Goal: Information Seeking & Learning: Learn about a topic

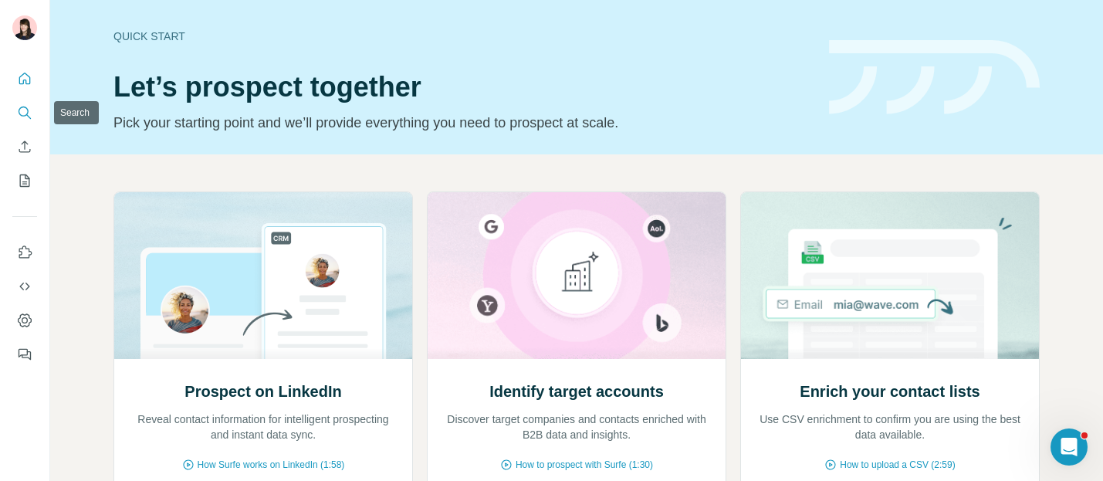
click at [25, 112] on icon "Search" at bounding box center [24, 112] width 15 height 15
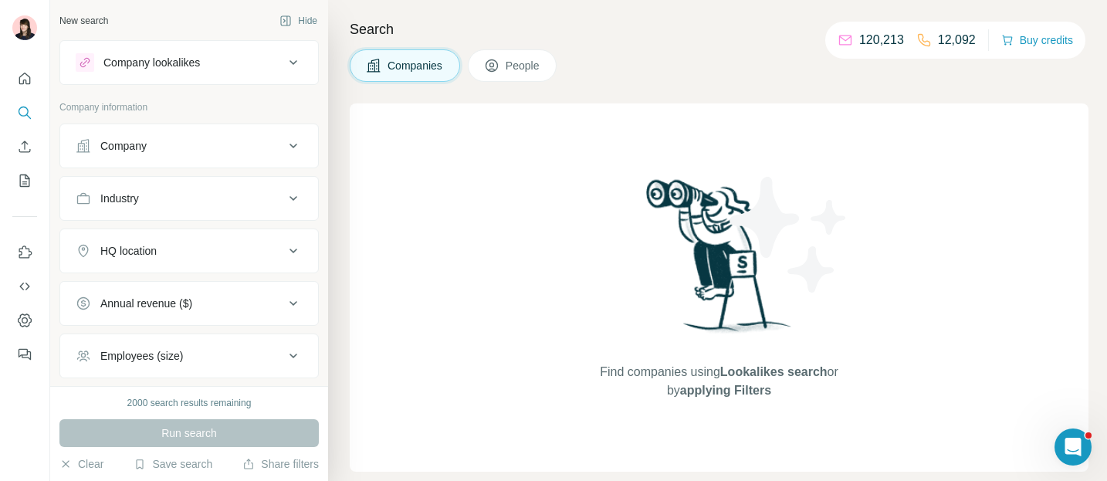
click at [165, 69] on div "Company lookalikes" at bounding box center [151, 62] width 96 height 15
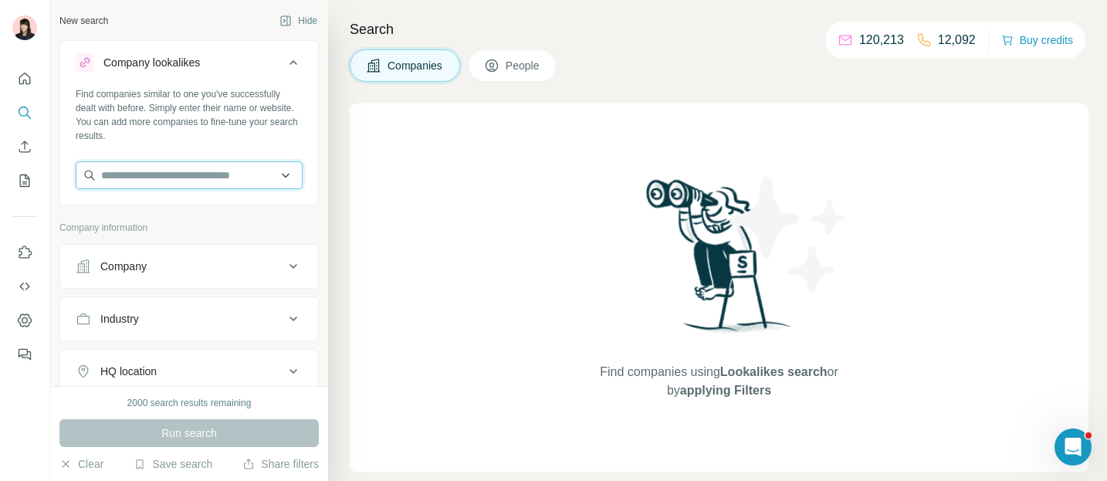
click at [168, 173] on input "text" at bounding box center [189, 175] width 227 height 28
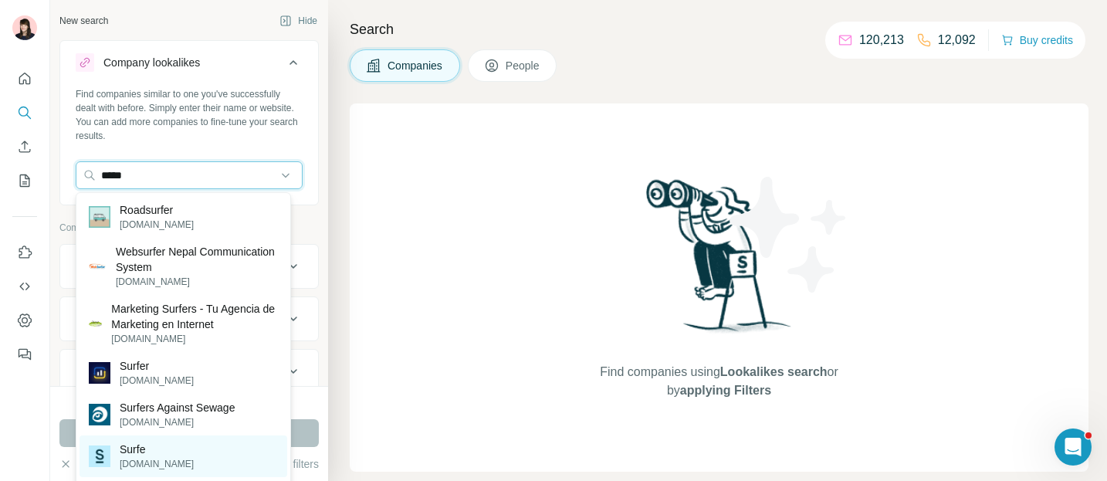
type input "*****"
click at [181, 458] on div "Surfe [DOMAIN_NAME]" at bounding box center [184, 456] width 208 height 42
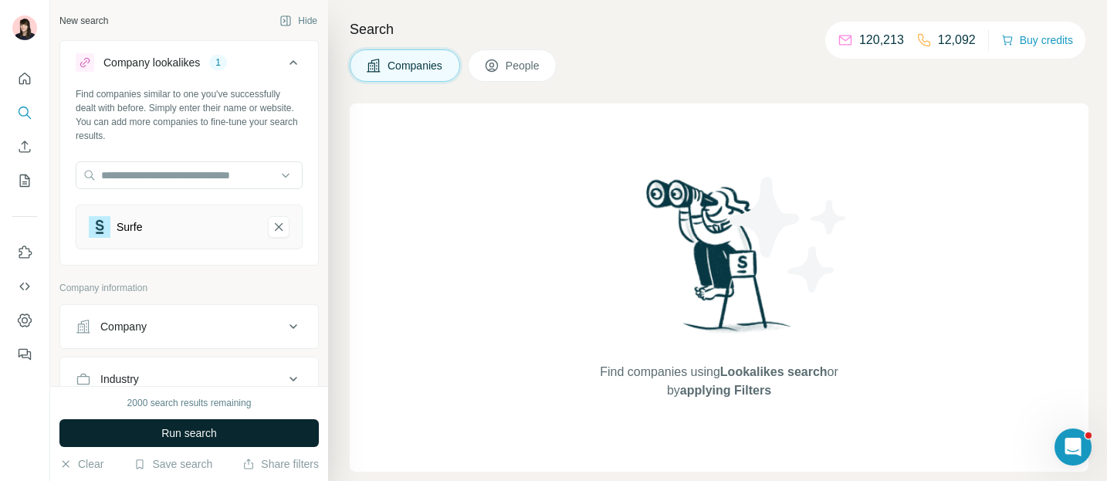
click at [187, 434] on span "Run search" at bounding box center [189, 432] width 56 height 15
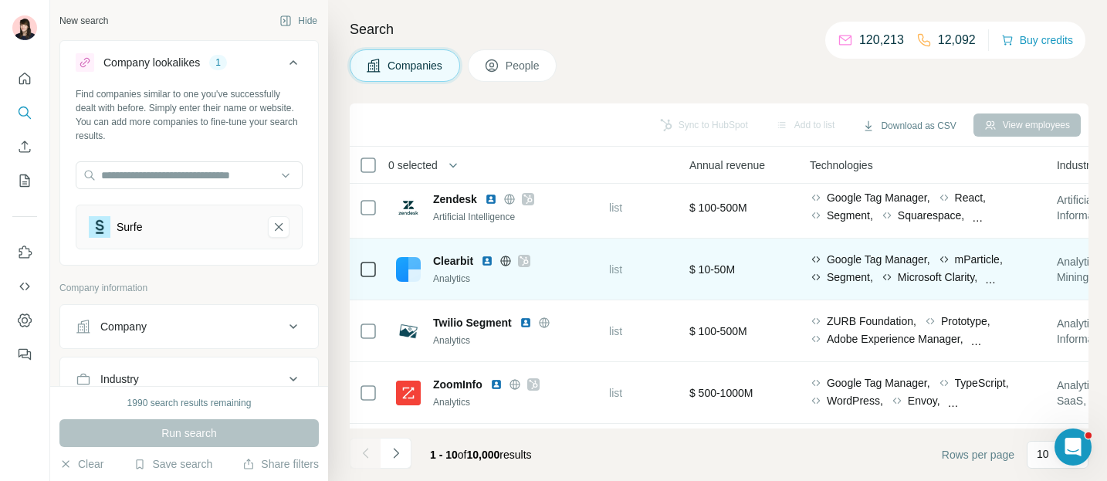
scroll to position [7, 747]
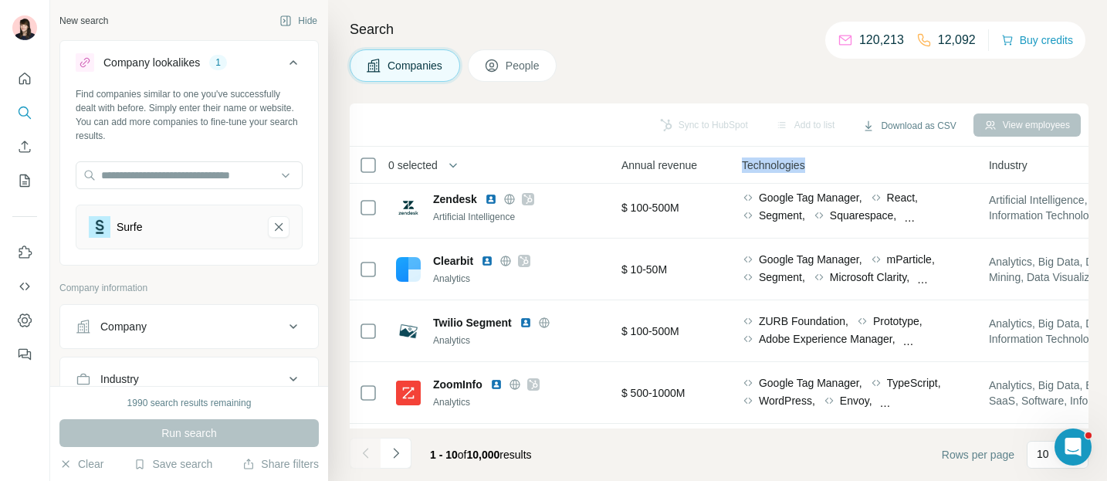
drag, startPoint x: 752, startPoint y: 164, endPoint x: 824, endPoint y: 161, distance: 72.6
click at [826, 161] on div "Technologies" at bounding box center [856, 165] width 228 height 18
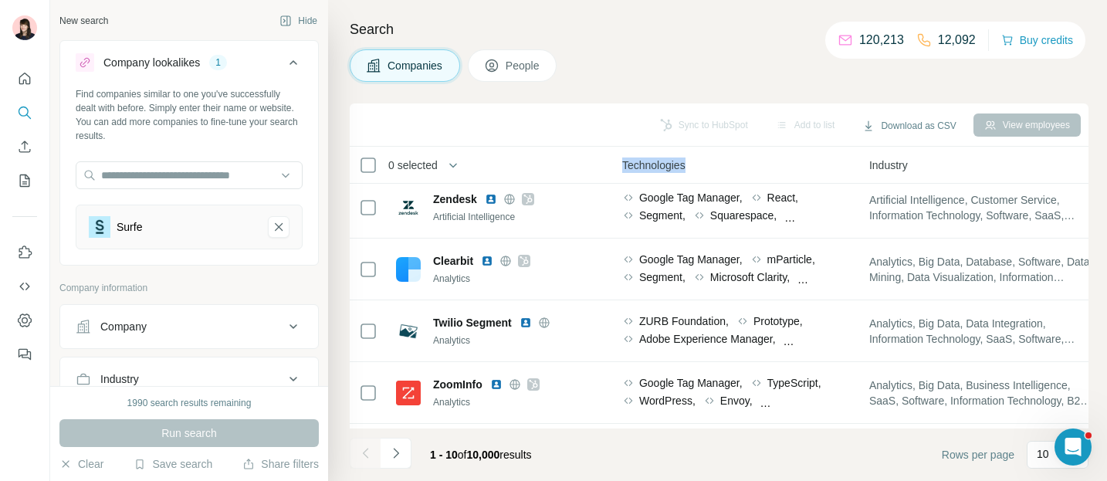
scroll to position [7, 869]
drag, startPoint x: 878, startPoint y: 164, endPoint x: 936, endPoint y: 164, distance: 57.9
click at [937, 164] on div "Industry" at bounding box center [981, 165] width 228 height 18
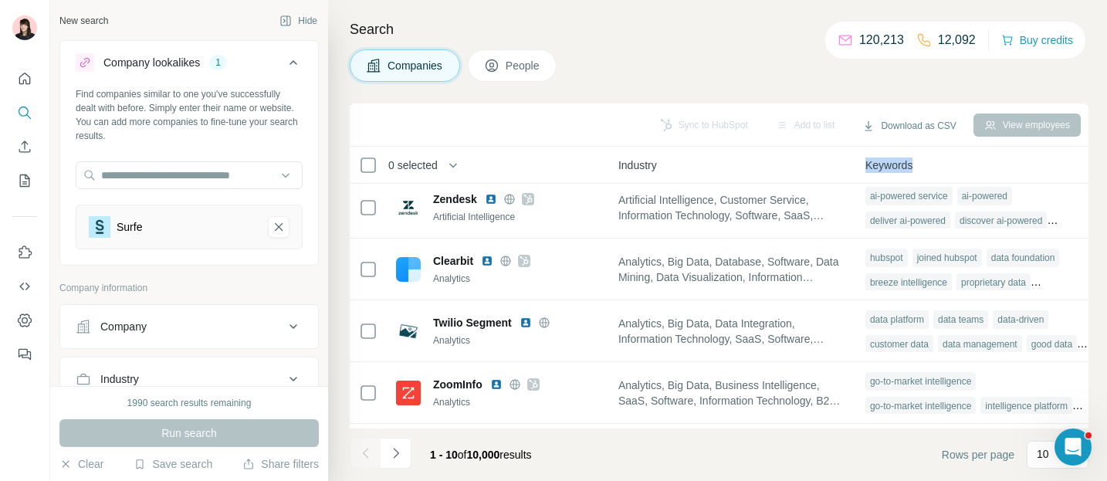
drag, startPoint x: 875, startPoint y: 166, endPoint x: 932, endPoint y: 166, distance: 57.1
click at [932, 166] on th "Keywords" at bounding box center [979, 165] width 247 height 37
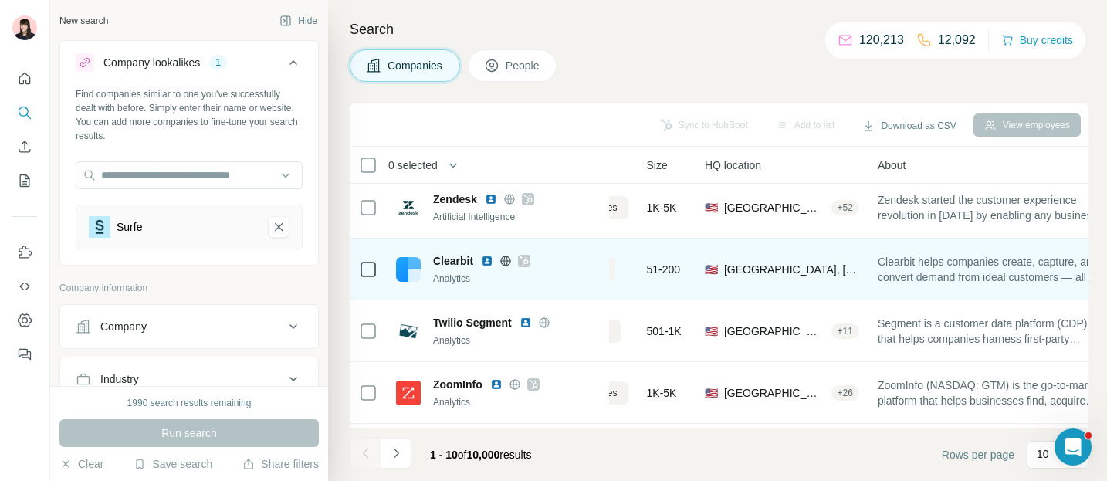
scroll to position [7, 0]
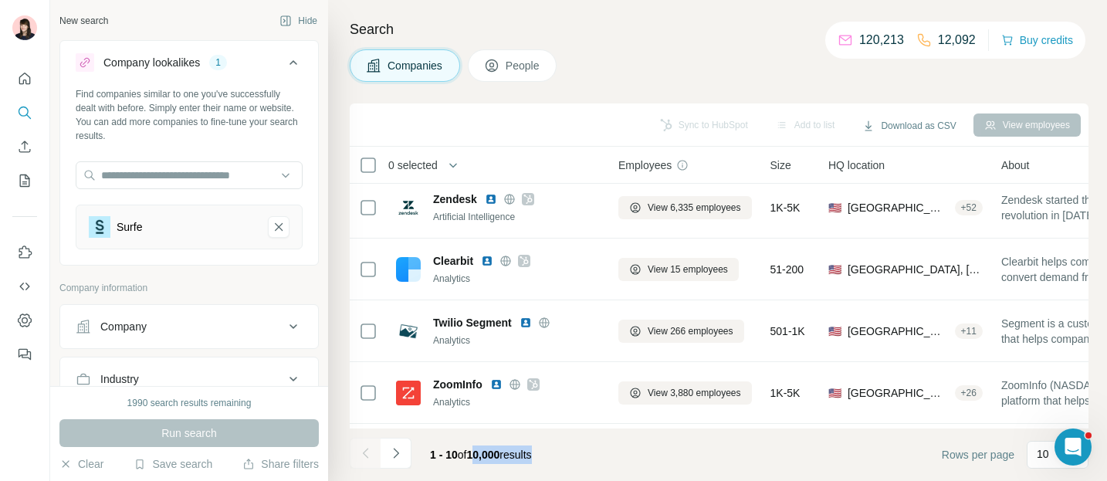
drag, startPoint x: 475, startPoint y: 452, endPoint x: 564, endPoint y: 452, distance: 89.5
click at [565, 452] on footer "1 - 10 of 10,000 results Rows per page 10" at bounding box center [719, 454] width 739 height 52
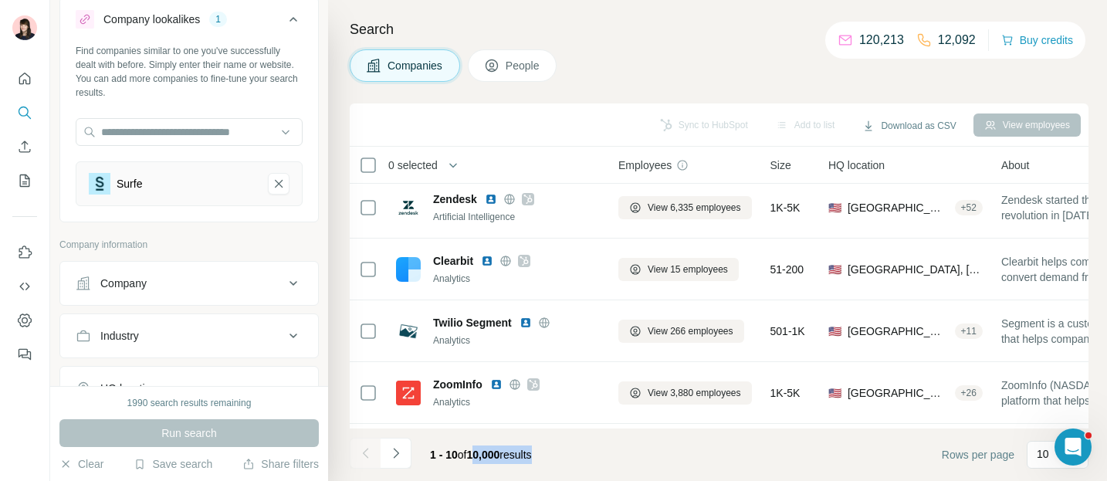
scroll to position [42, 0]
drag, startPoint x: 59, startPoint y: 245, endPoint x: 166, endPoint y: 242, distance: 106.5
click at [167, 242] on p "Company information" at bounding box center [188, 246] width 259 height 14
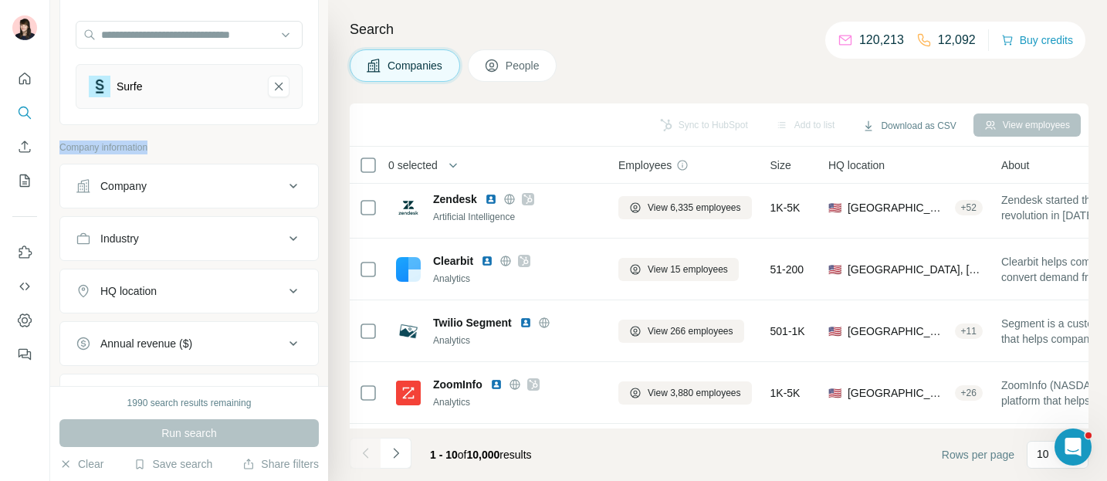
scroll to position [140, 0]
click at [194, 285] on div "HQ location" at bounding box center [180, 291] width 208 height 15
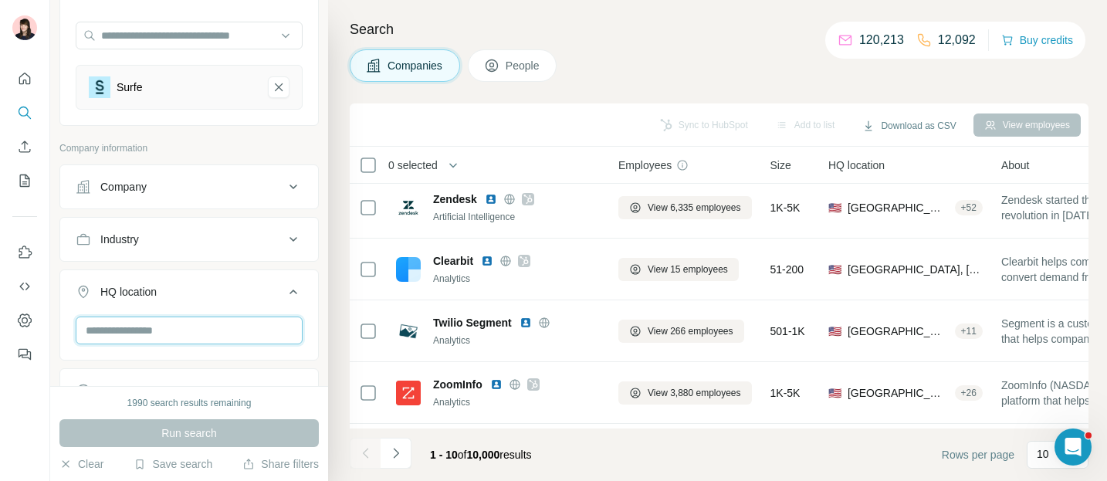
click at [191, 327] on input "text" at bounding box center [189, 330] width 227 height 28
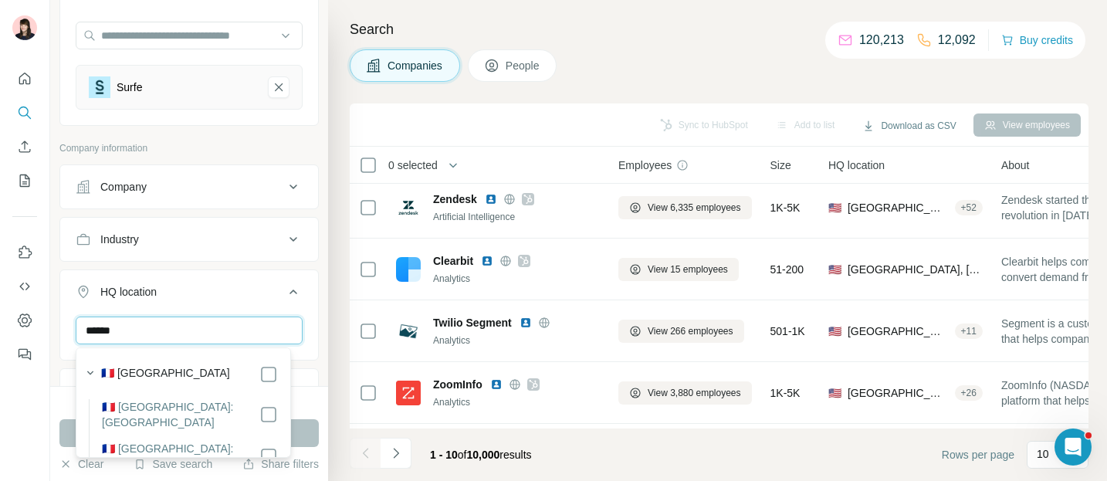
type input "******"
click at [245, 365] on div "🇫🇷 [GEOGRAPHIC_DATA]" at bounding box center [189, 374] width 177 height 19
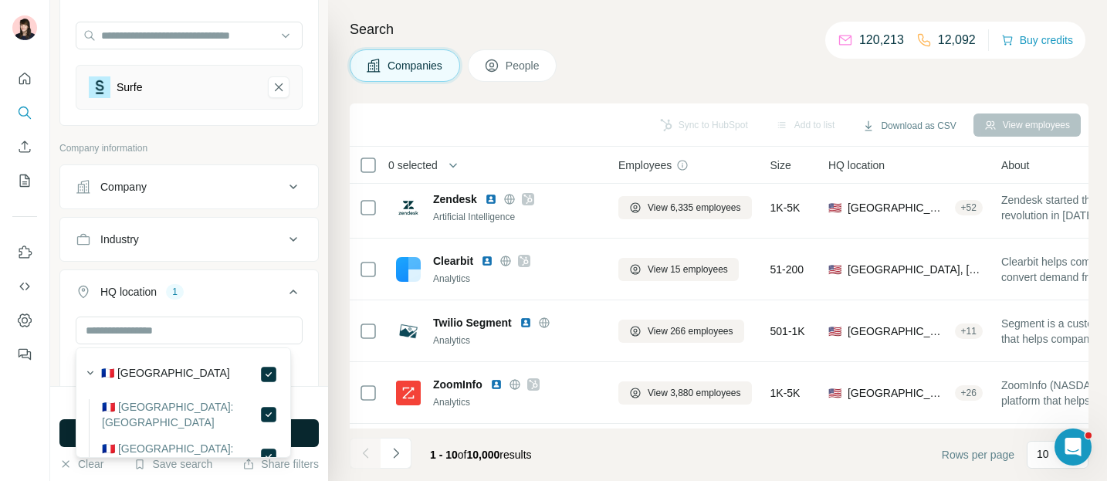
click at [313, 419] on button "Run search" at bounding box center [188, 433] width 259 height 28
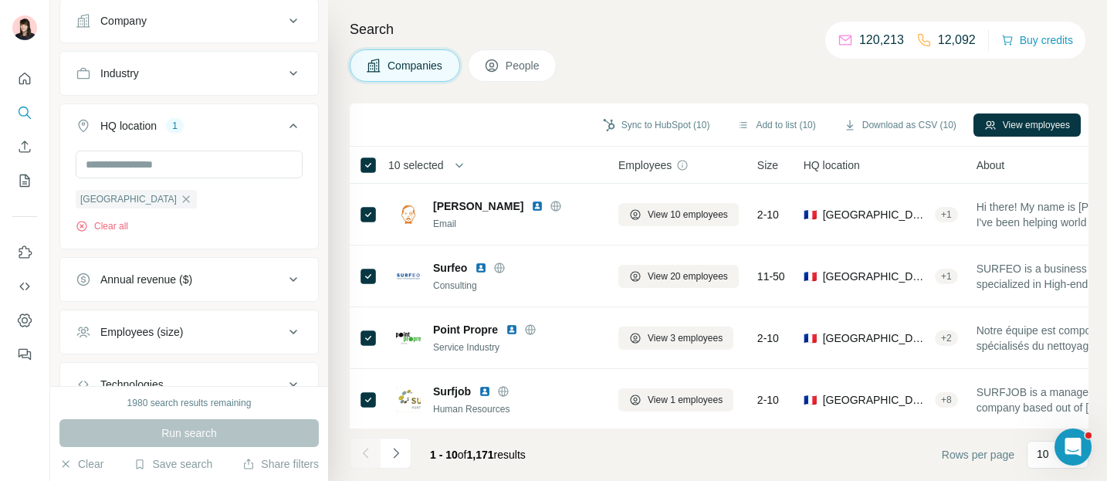
click at [367, 148] on th "10 selected" at bounding box center [473, 165] width 247 height 37
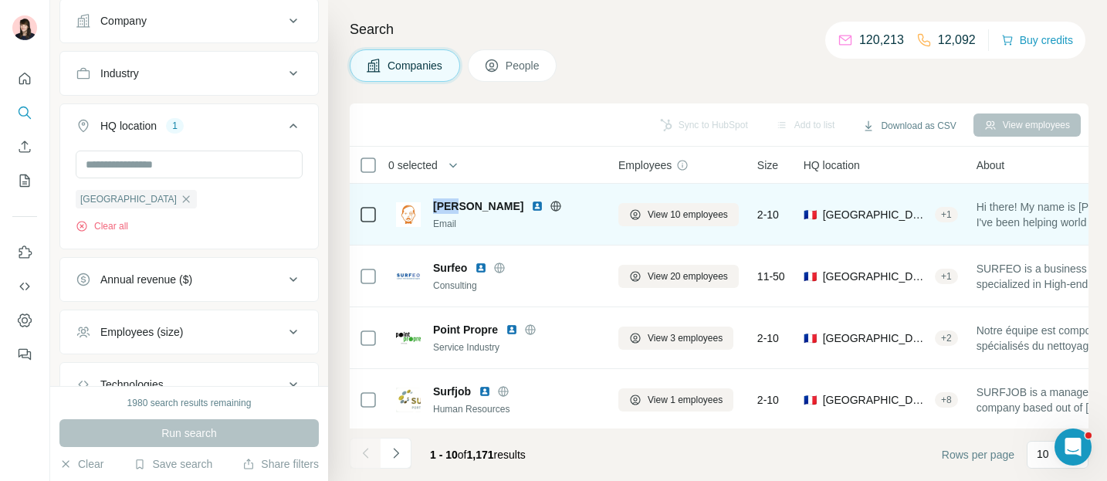
drag, startPoint x: 434, startPoint y: 202, endPoint x: 461, endPoint y: 202, distance: 27.0
click at [461, 202] on span "[PERSON_NAME]" at bounding box center [478, 205] width 90 height 15
click at [678, 215] on span "View 10 employees" at bounding box center [688, 215] width 80 height 14
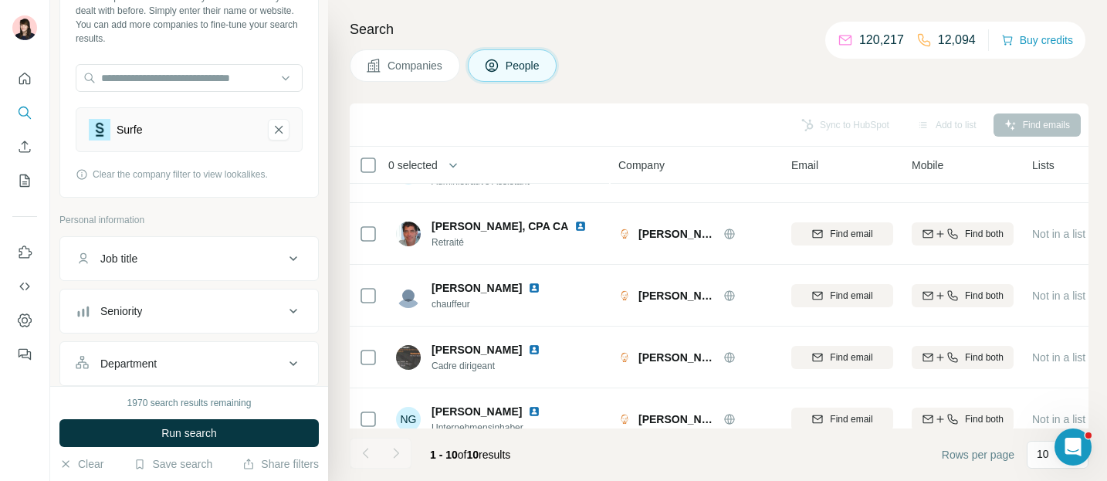
scroll to position [104, 0]
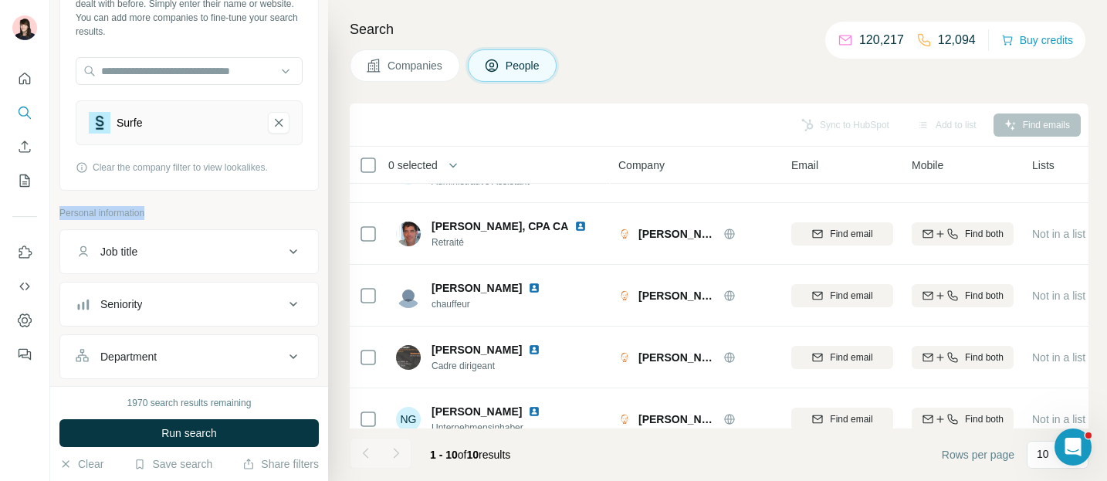
drag, startPoint x: 59, startPoint y: 213, endPoint x: 147, endPoint y: 215, distance: 88.8
click at [148, 215] on div "New search Hide Company lookalikes 1 Find companies similar to one you've succe…" at bounding box center [189, 193] width 278 height 386
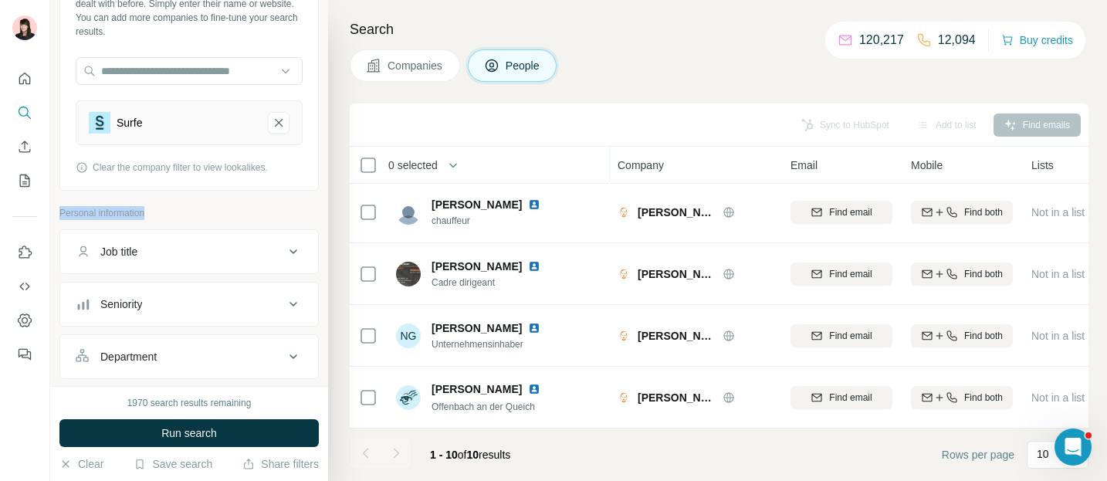
scroll to position [381, 5]
click at [421, 70] on span "Companies" at bounding box center [415, 65] width 56 height 15
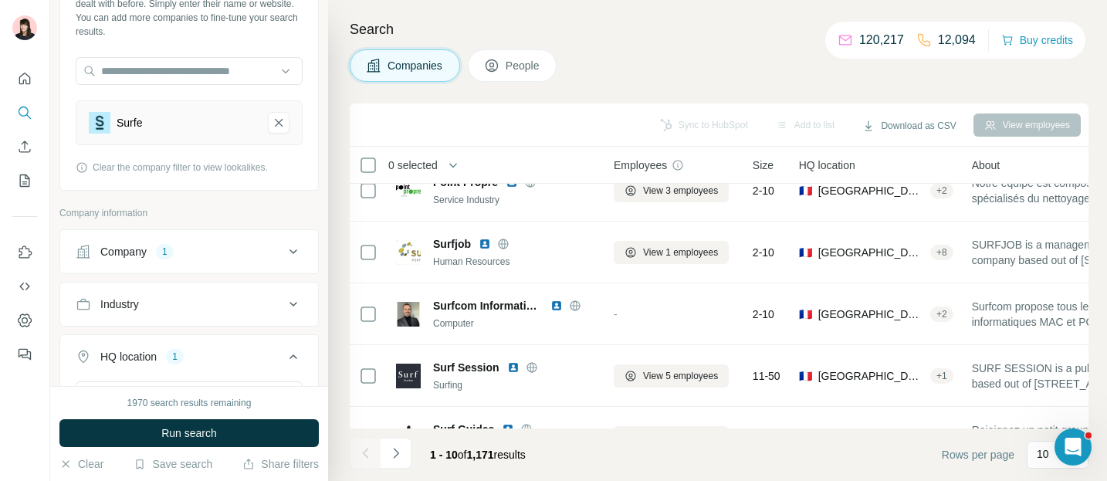
scroll to position [0, 5]
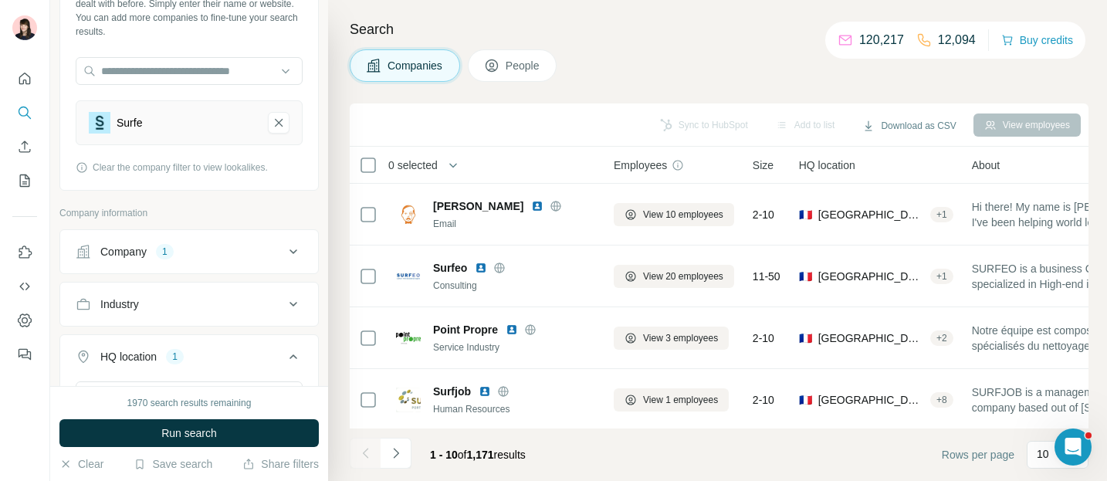
click at [508, 71] on span "People" at bounding box center [524, 65] width 36 height 15
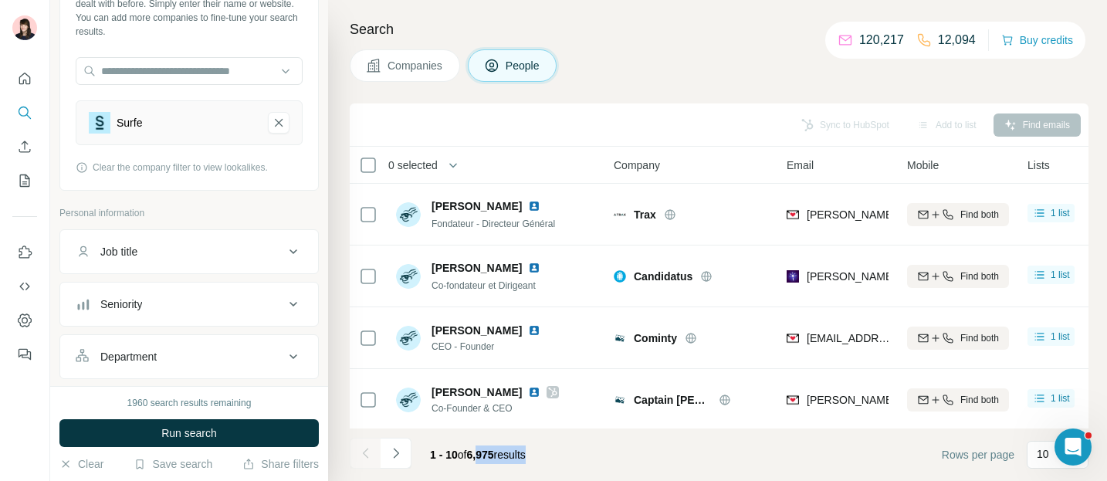
drag, startPoint x: 477, startPoint y: 453, endPoint x: 545, endPoint y: 453, distance: 67.9
click at [538, 453] on div "1 - 10 of 6,975 results" at bounding box center [478, 455] width 120 height 34
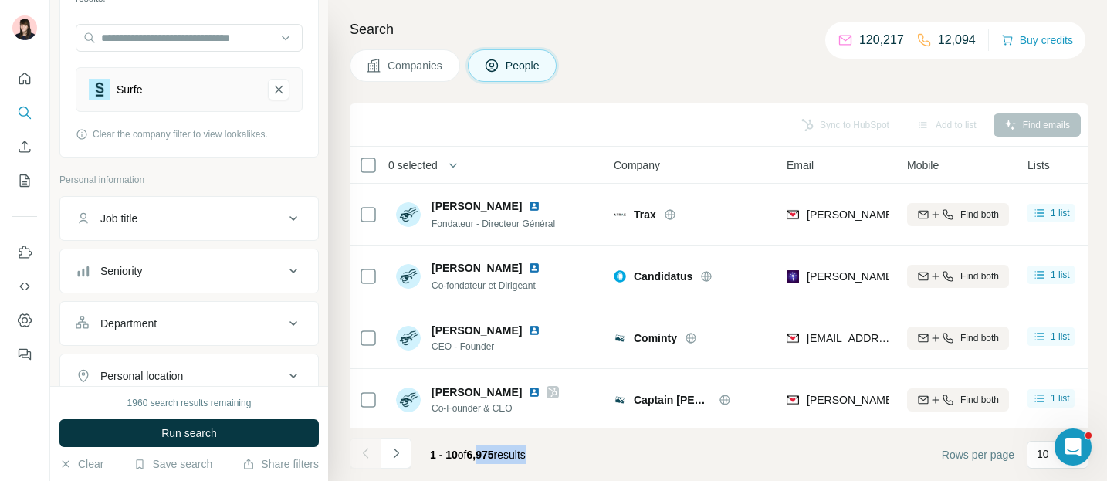
scroll to position [153, 0]
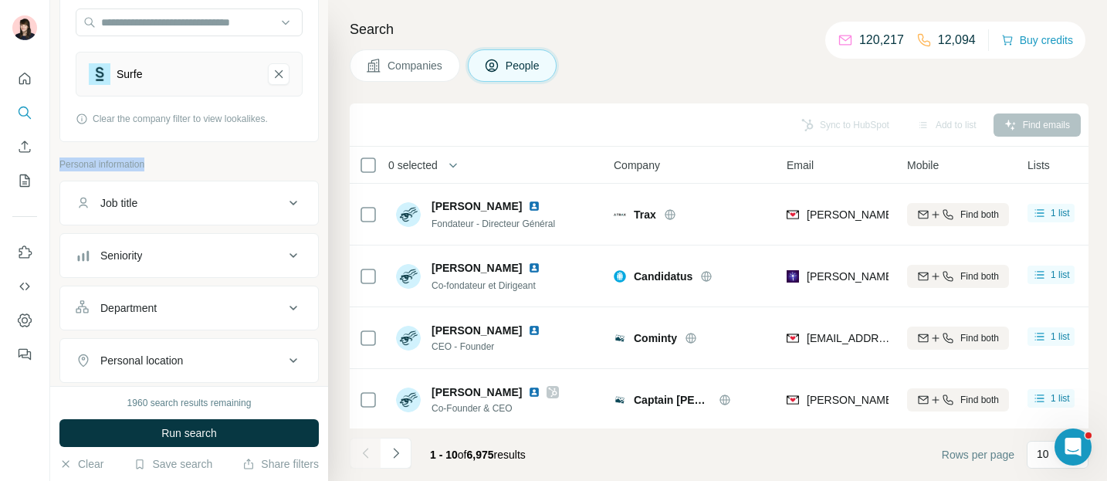
drag, startPoint x: 57, startPoint y: 161, endPoint x: 168, endPoint y: 164, distance: 111.2
click at [168, 164] on div "New search Hide Company lookalikes 1 Find companies similar to one you've succe…" at bounding box center [189, 193] width 278 height 386
click at [180, 264] on button "Seniority" at bounding box center [189, 255] width 258 height 37
click at [110, 313] on div "Board Member C-Level Director Founder Head Manager Other Owner Partner VP" at bounding box center [189, 417] width 227 height 275
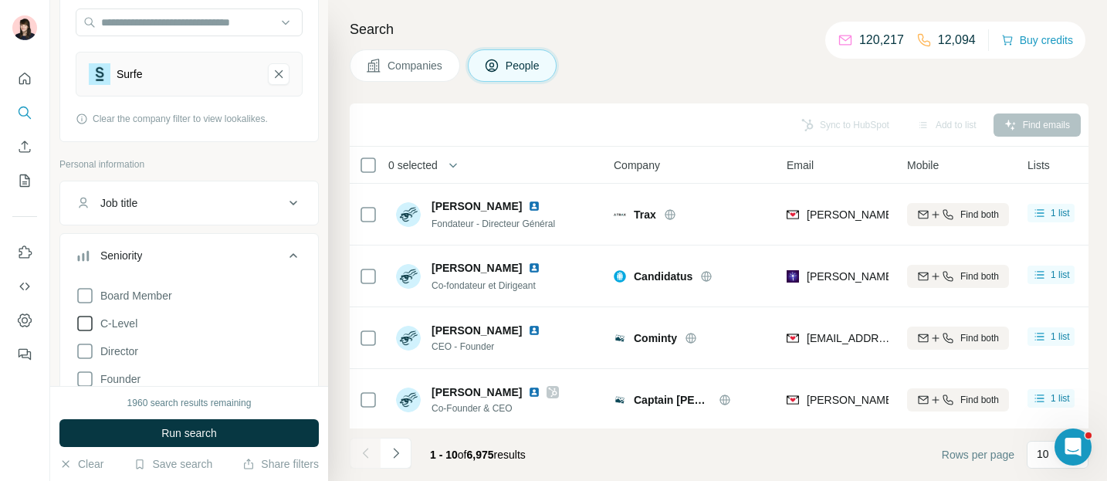
click at [78, 326] on icon at bounding box center [85, 323] width 19 height 19
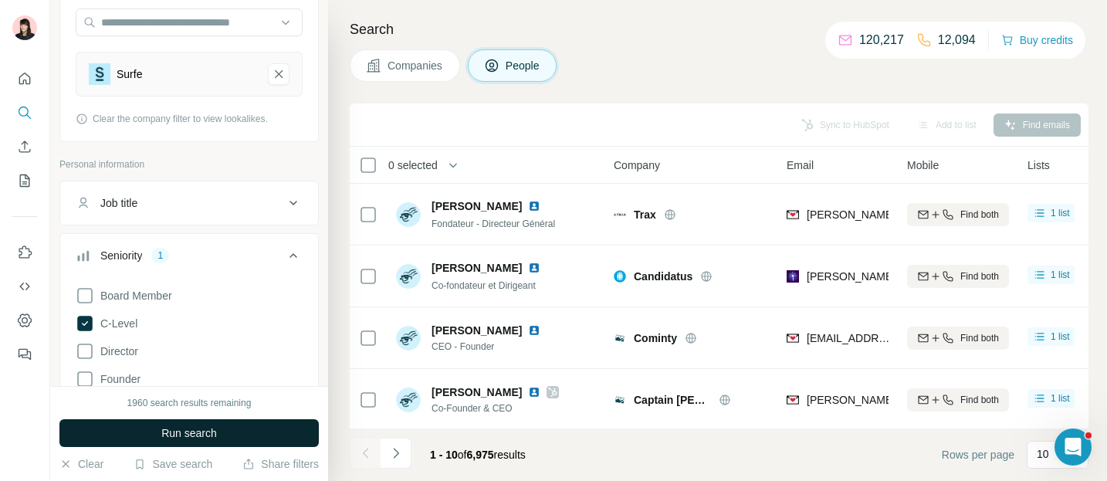
click at [160, 434] on button "Run search" at bounding box center [188, 433] width 259 height 28
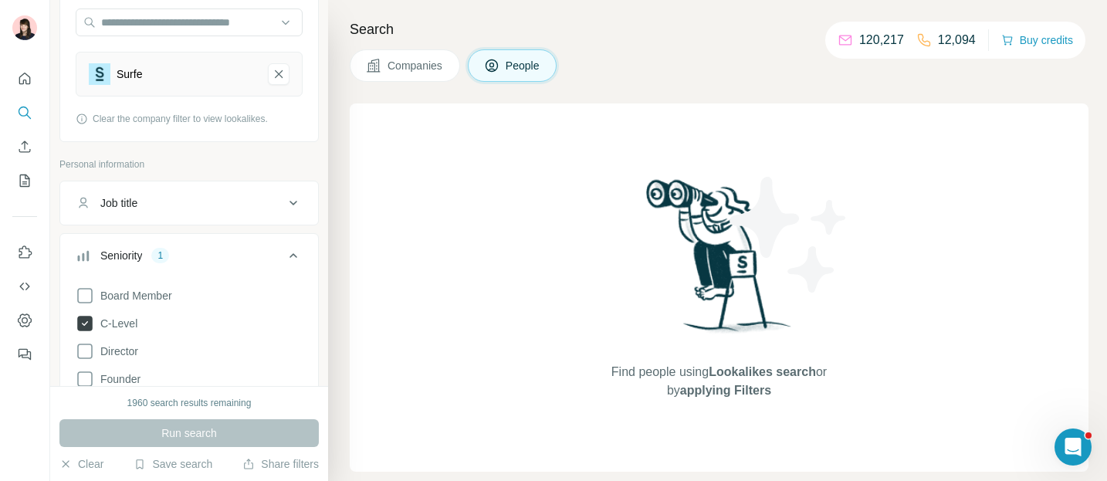
click at [90, 321] on icon at bounding box center [84, 323] width 15 height 15
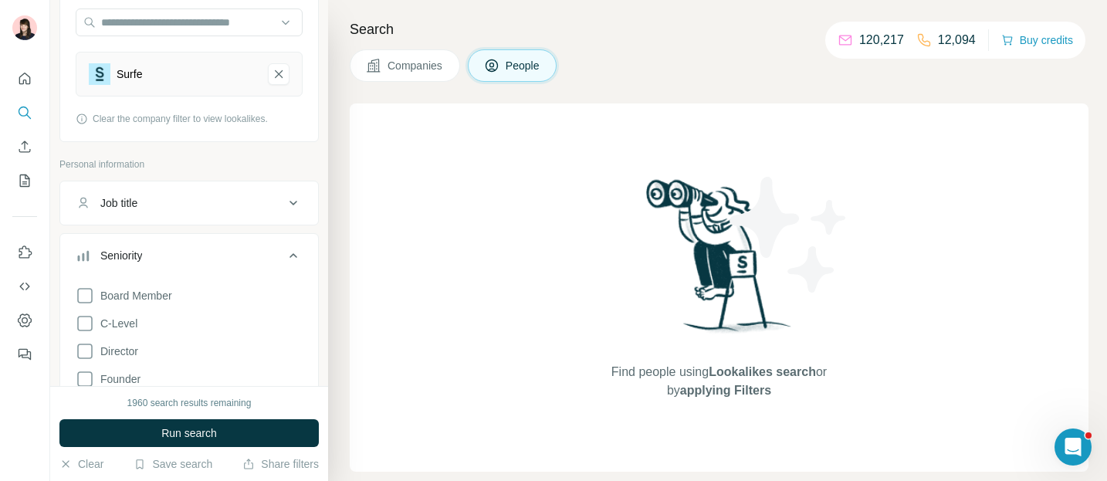
click at [288, 255] on icon at bounding box center [293, 255] width 19 height 19
click at [408, 71] on span "Companies" at bounding box center [415, 65] width 56 height 15
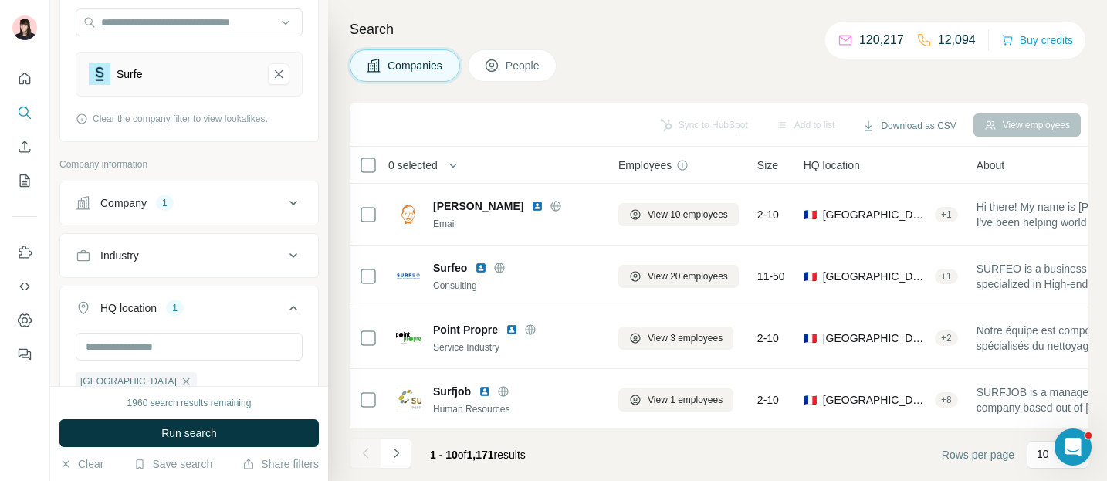
click at [506, 65] on button "People" at bounding box center [513, 65] width 90 height 32
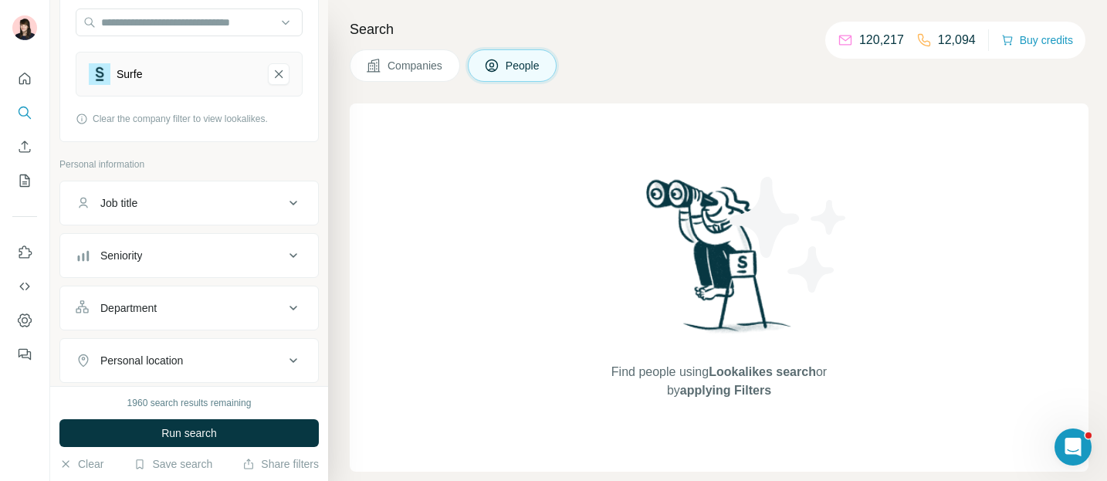
click at [190, 435] on span "Run search" at bounding box center [189, 432] width 56 height 15
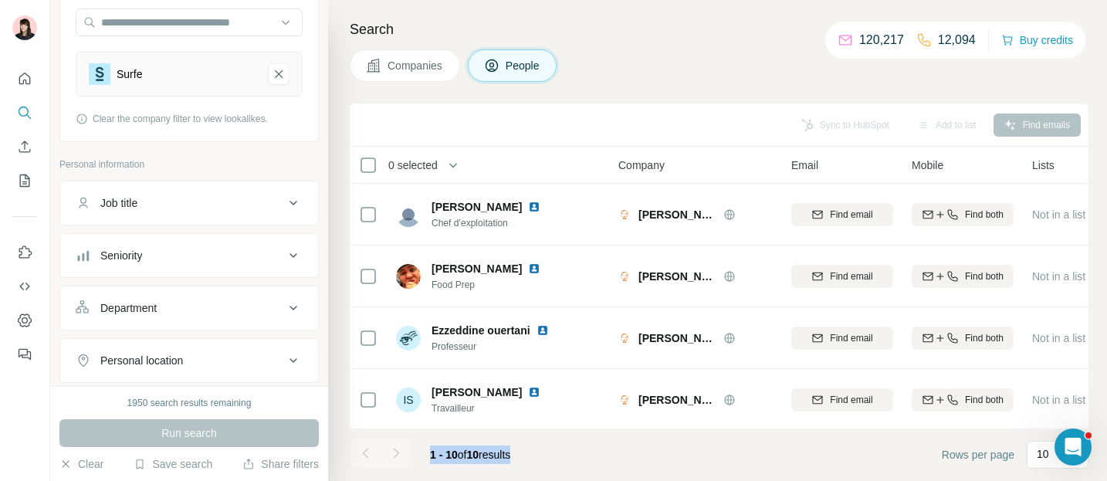
drag, startPoint x: 431, startPoint y: 455, endPoint x: 557, endPoint y: 458, distance: 125.1
click at [558, 458] on footer "1 - 10 of 10 results Rows per page 10" at bounding box center [719, 454] width 739 height 52
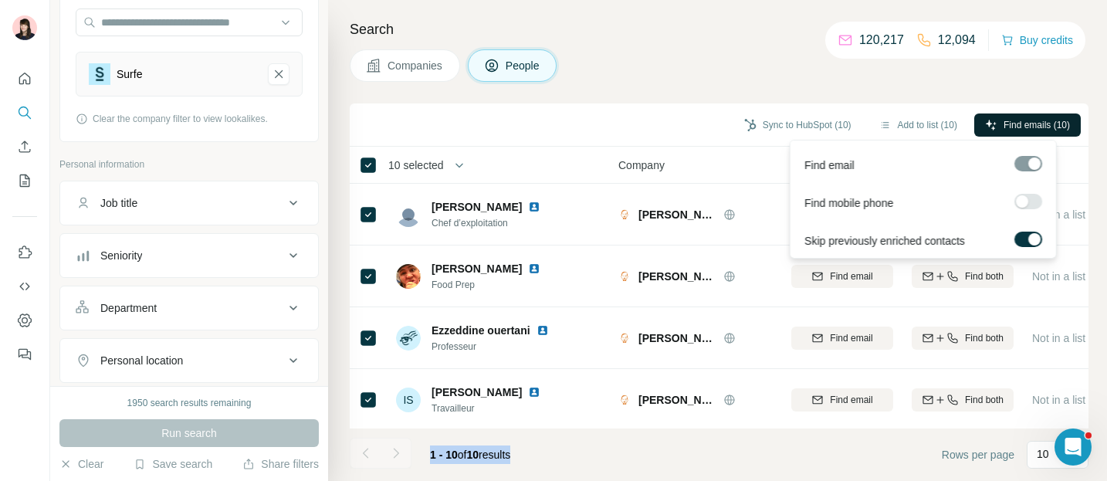
click at [1028, 130] on span "Find emails (10)" at bounding box center [1036, 125] width 66 height 14
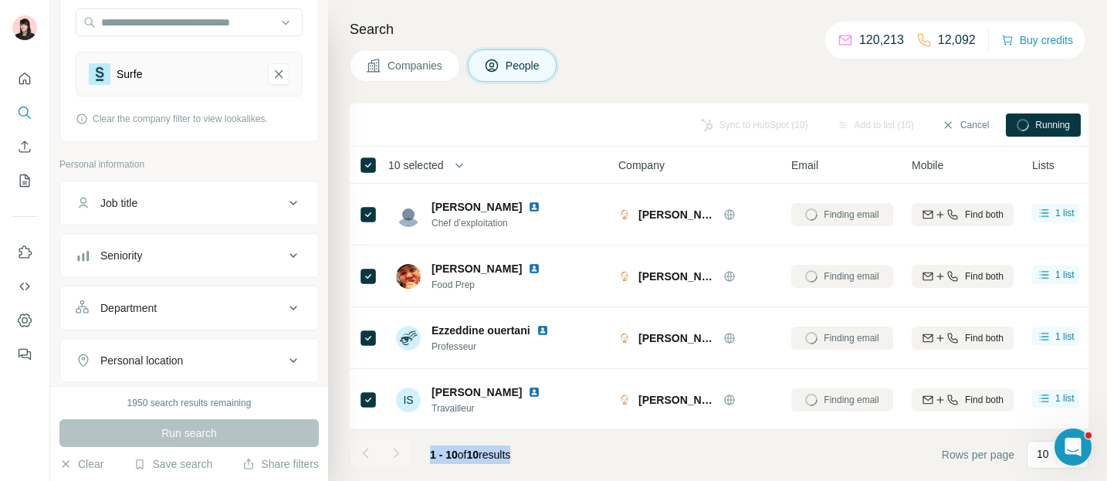
scroll to position [1, 0]
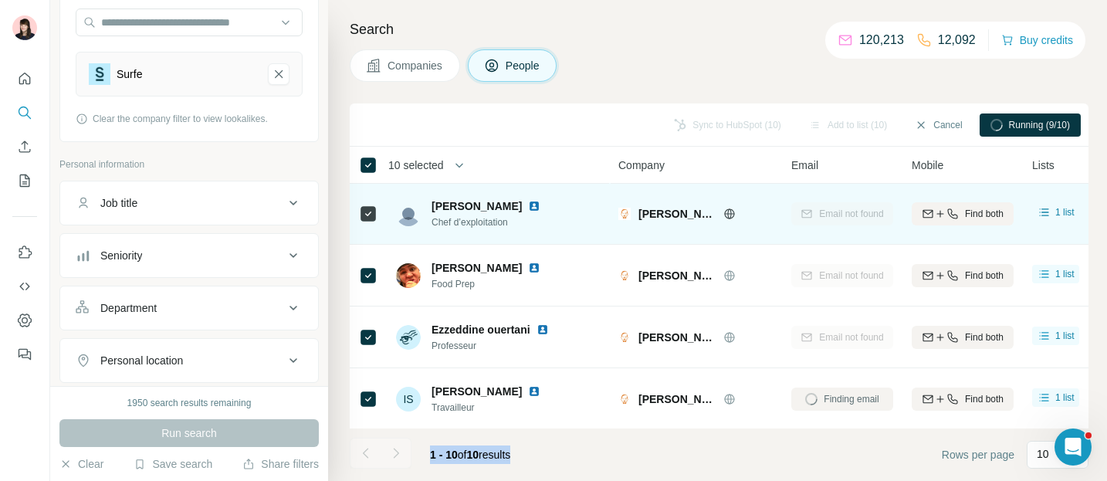
click at [528, 206] on img at bounding box center [534, 206] width 12 height 12
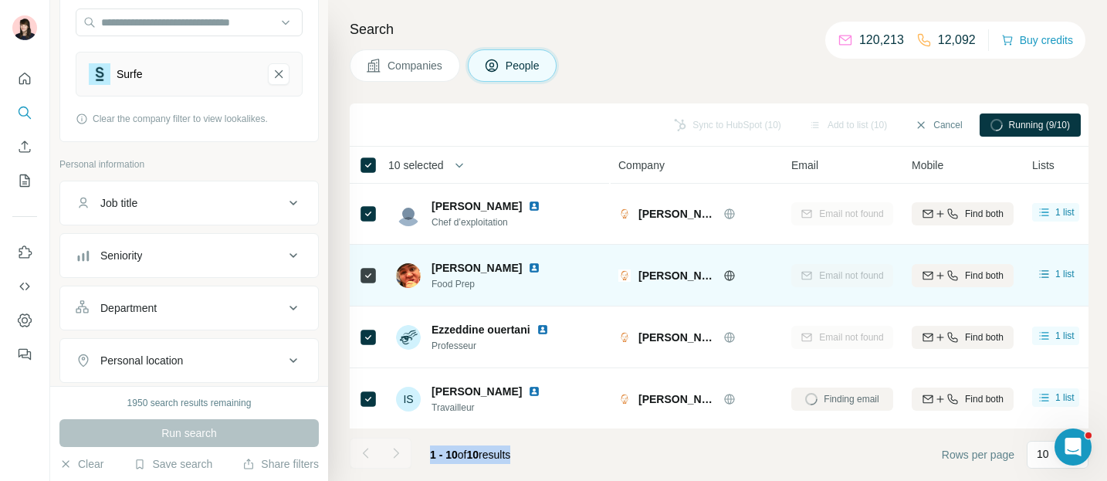
click at [528, 266] on img at bounding box center [534, 268] width 12 height 12
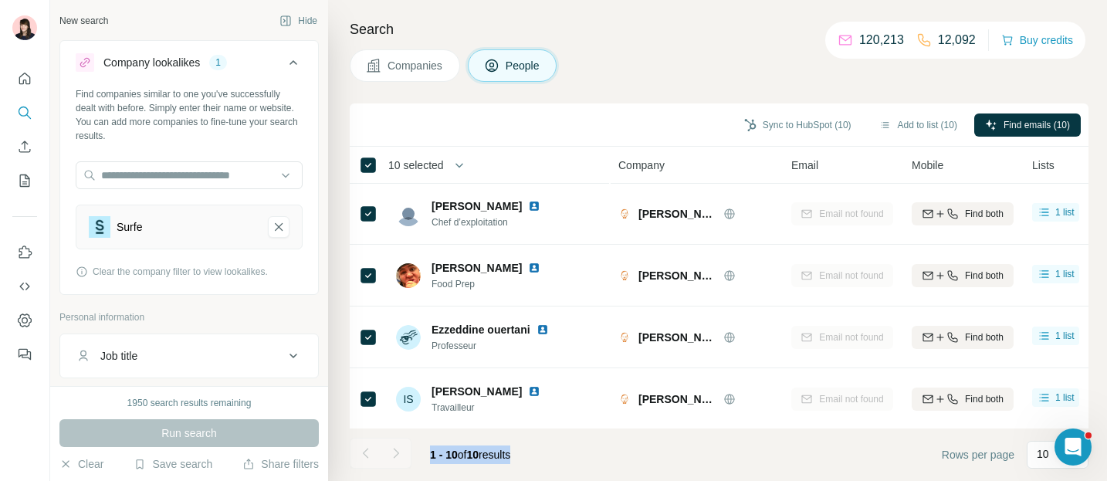
scroll to position [2, 0]
drag, startPoint x: 103, startPoint y: 62, endPoint x: 224, endPoint y: 63, distance: 121.2
click at [224, 63] on div "Company lookalikes 1" at bounding box center [180, 61] width 208 height 19
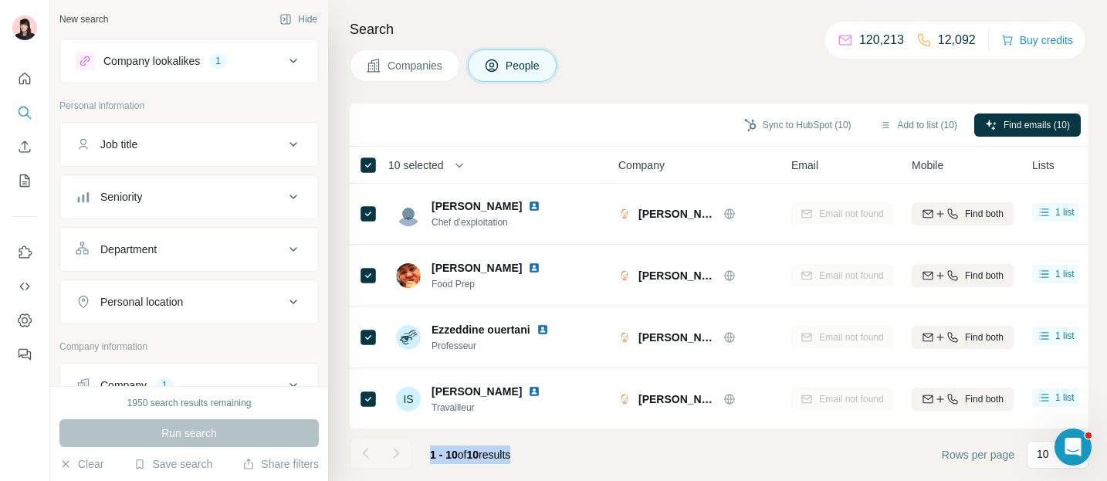
click at [224, 63] on div "1" at bounding box center [218, 61] width 18 height 14
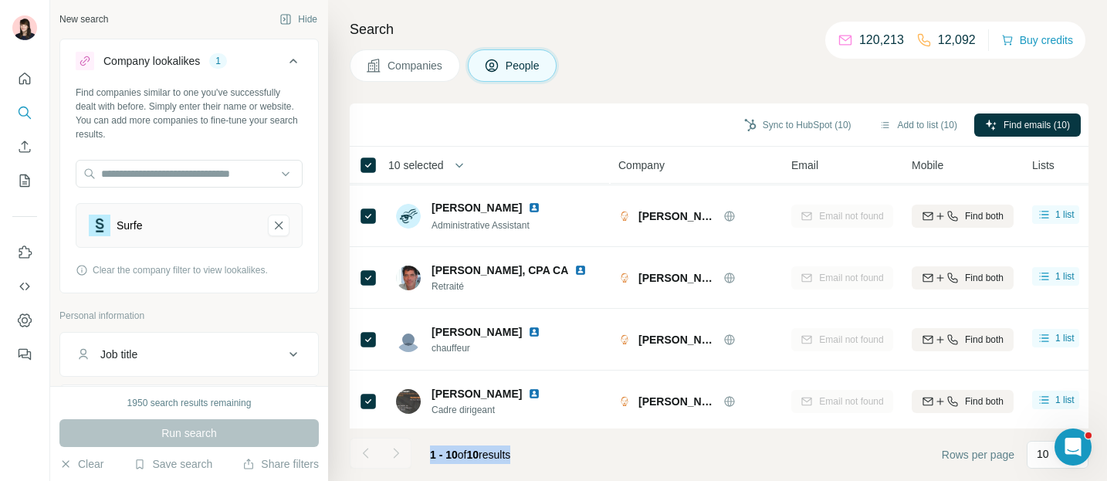
scroll to position [0, 0]
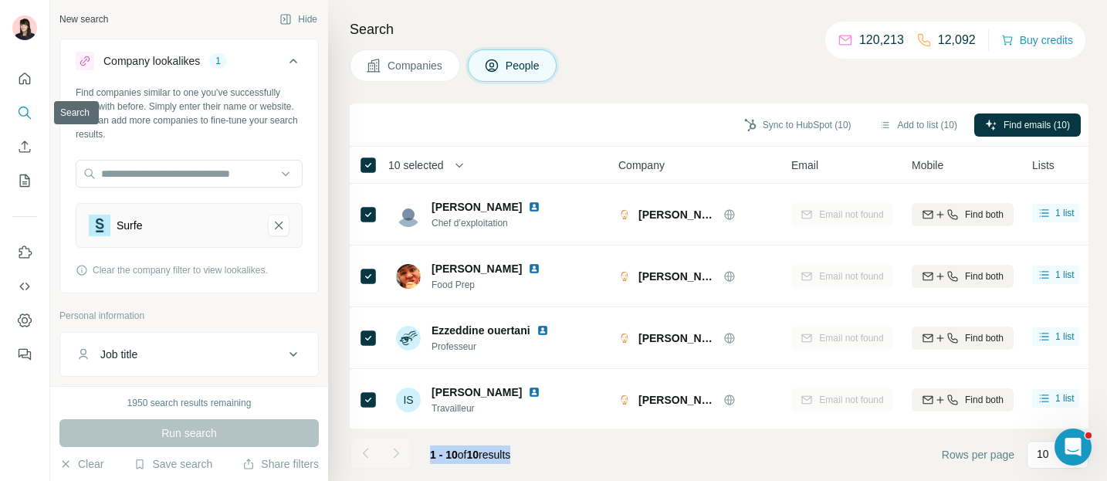
click at [22, 116] on icon "Search" at bounding box center [24, 112] width 10 height 10
click at [25, 113] on icon "Search" at bounding box center [24, 112] width 15 height 15
click at [26, 80] on icon "Quick start" at bounding box center [24, 78] width 15 height 15
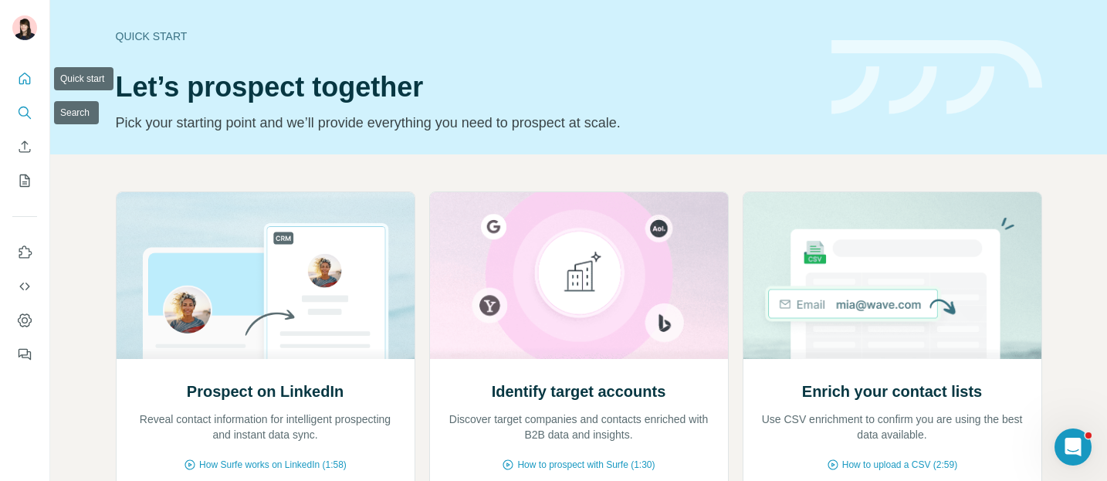
click at [25, 110] on icon "Search" at bounding box center [24, 112] width 15 height 15
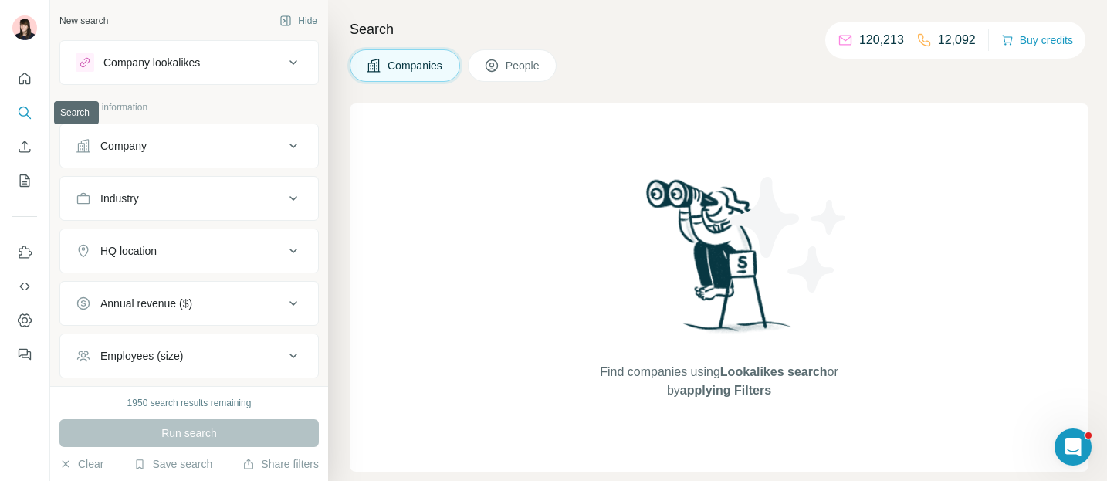
click at [25, 110] on icon "Search" at bounding box center [24, 112] width 15 height 15
click at [213, 59] on div "Company lookalikes" at bounding box center [180, 62] width 208 height 19
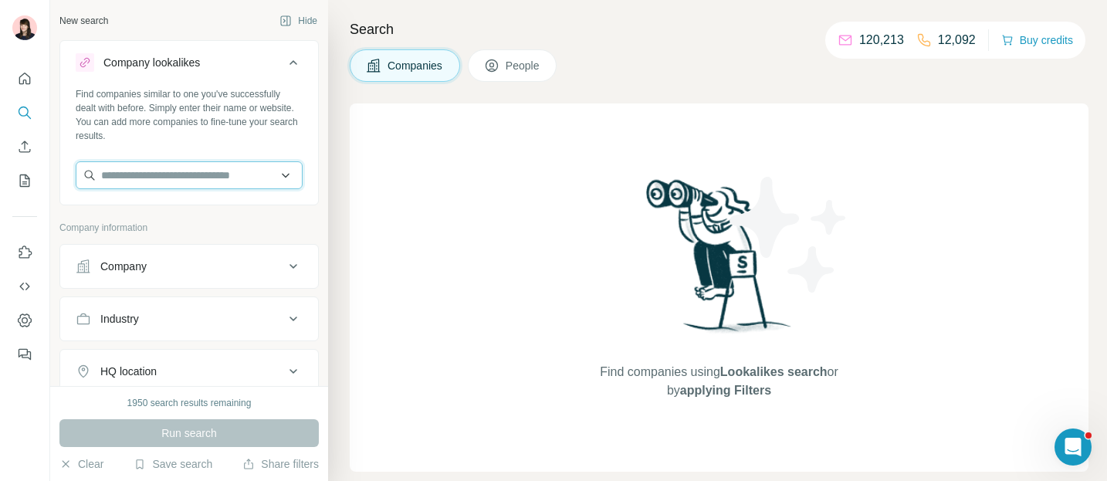
click at [198, 175] on input "text" at bounding box center [189, 175] width 227 height 28
type input "*"
paste input "**********"
drag, startPoint x: 149, startPoint y: 173, endPoint x: 311, endPoint y: 173, distance: 162.1
click at [276, 173] on input "**********" at bounding box center [189, 175] width 227 height 28
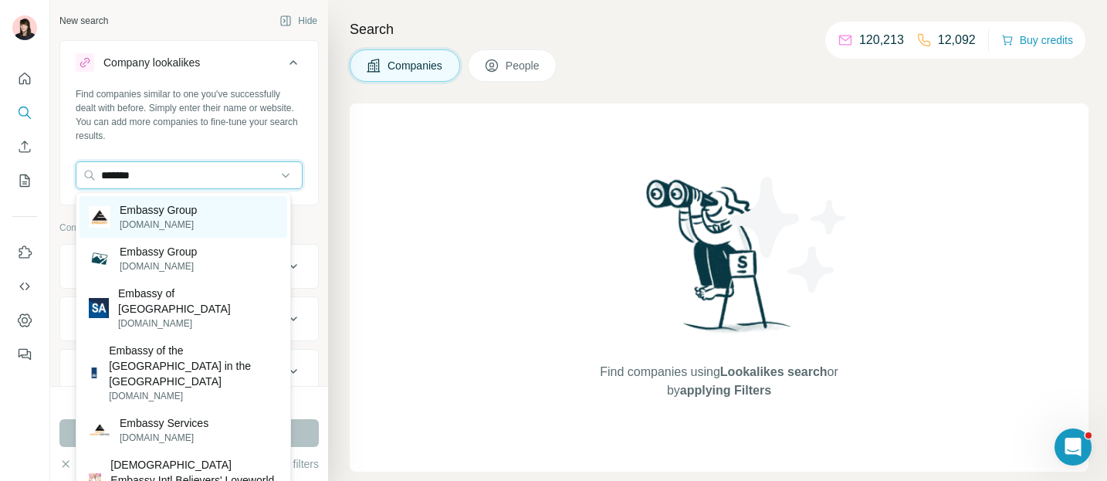
type input "*******"
click at [218, 212] on div "Embassy Group [DOMAIN_NAME]" at bounding box center [184, 217] width 208 height 42
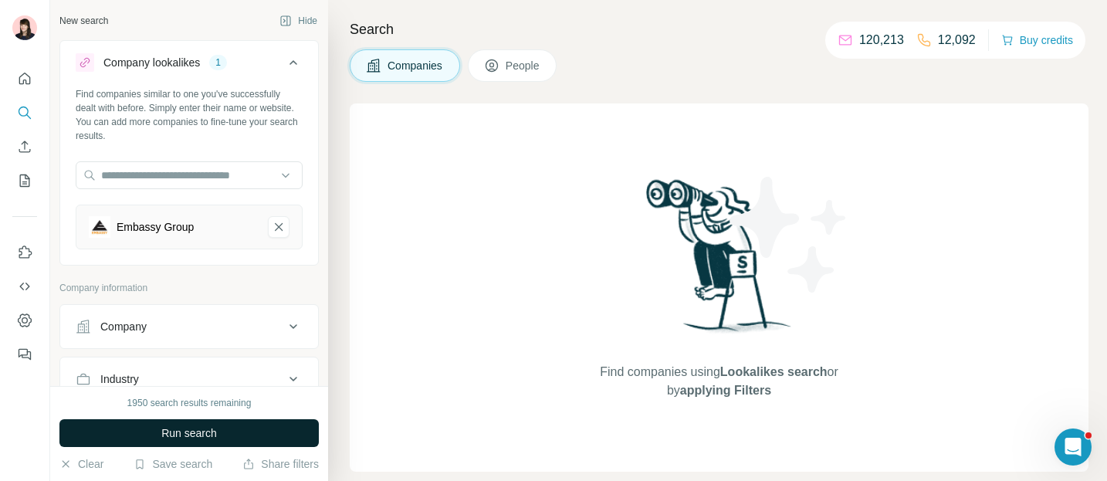
click at [184, 435] on span "Run search" at bounding box center [189, 432] width 56 height 15
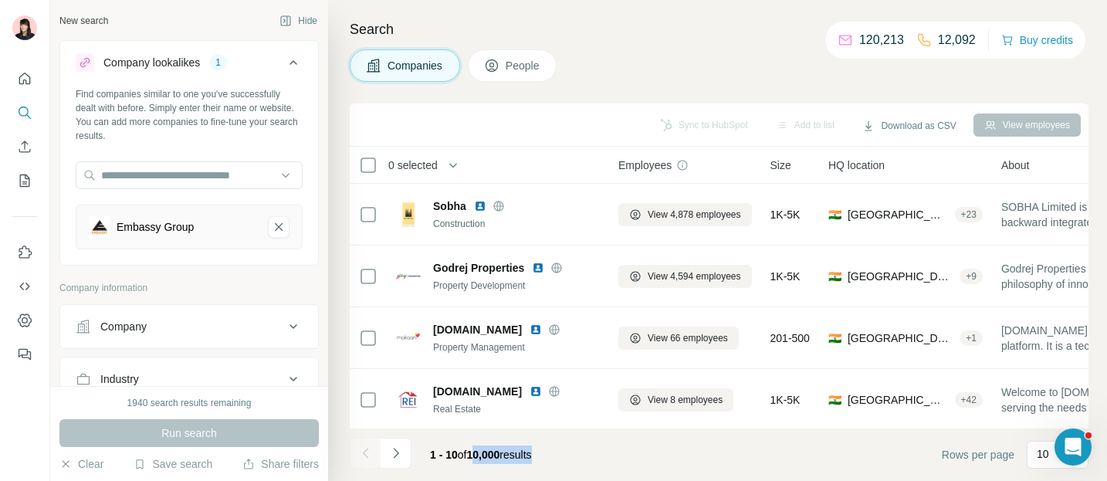
drag, startPoint x: 473, startPoint y: 452, endPoint x: 590, endPoint y: 451, distance: 117.3
click at [591, 451] on footer "1 - 10 of 10,000 results Rows per page 10" at bounding box center [719, 454] width 739 height 52
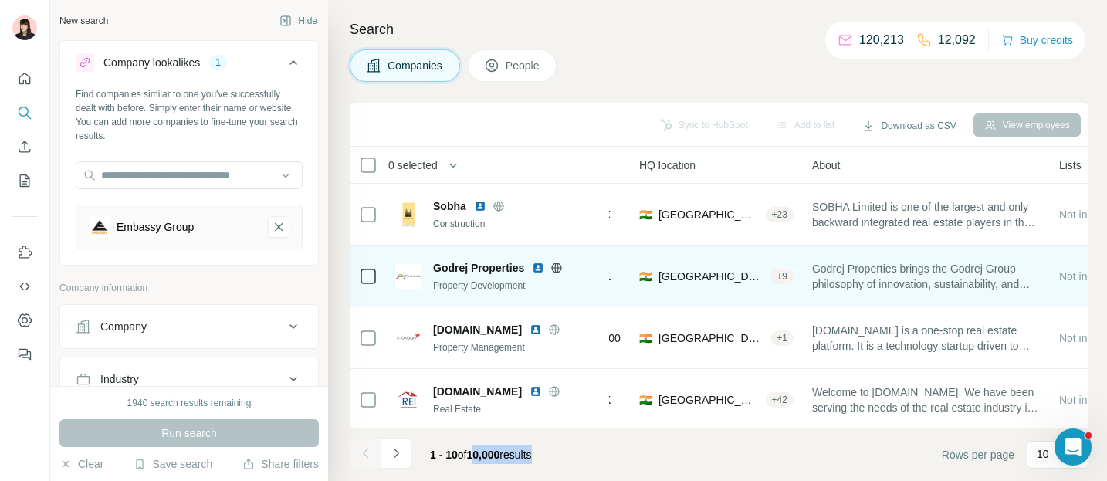
scroll to position [0, 184]
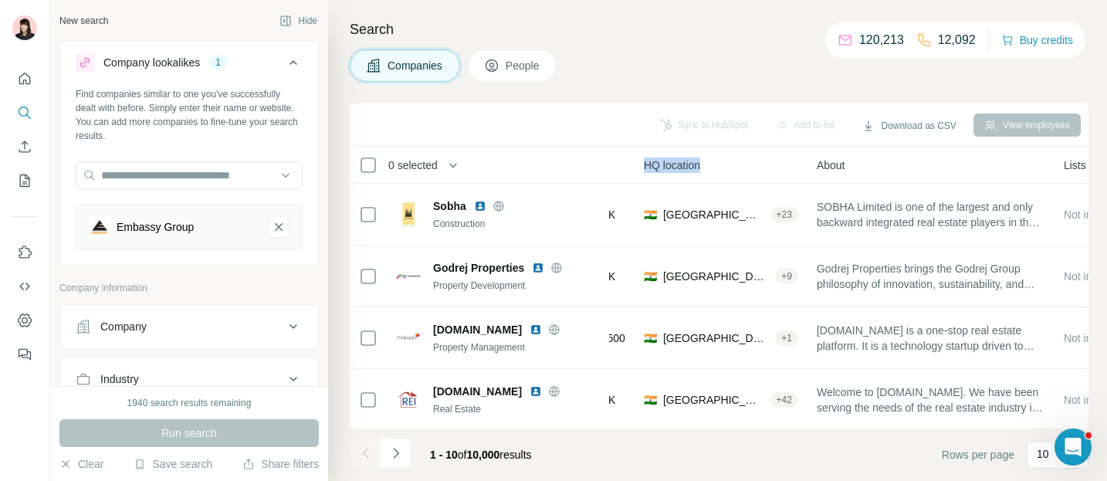
drag, startPoint x: 655, startPoint y: 164, endPoint x: 737, endPoint y: 164, distance: 82.6
click at [738, 164] on div "HQ location" at bounding box center [721, 165] width 154 height 18
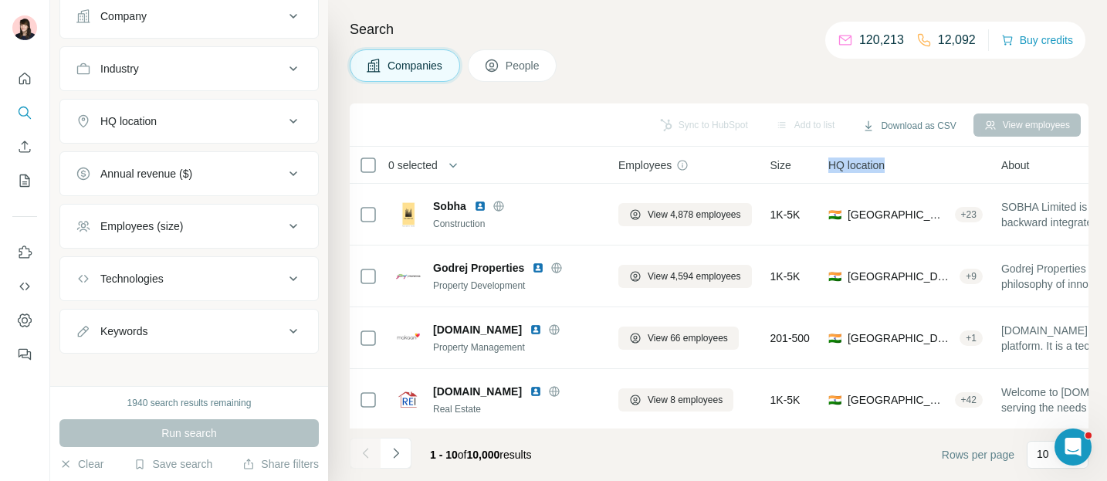
scroll to position [321, 0]
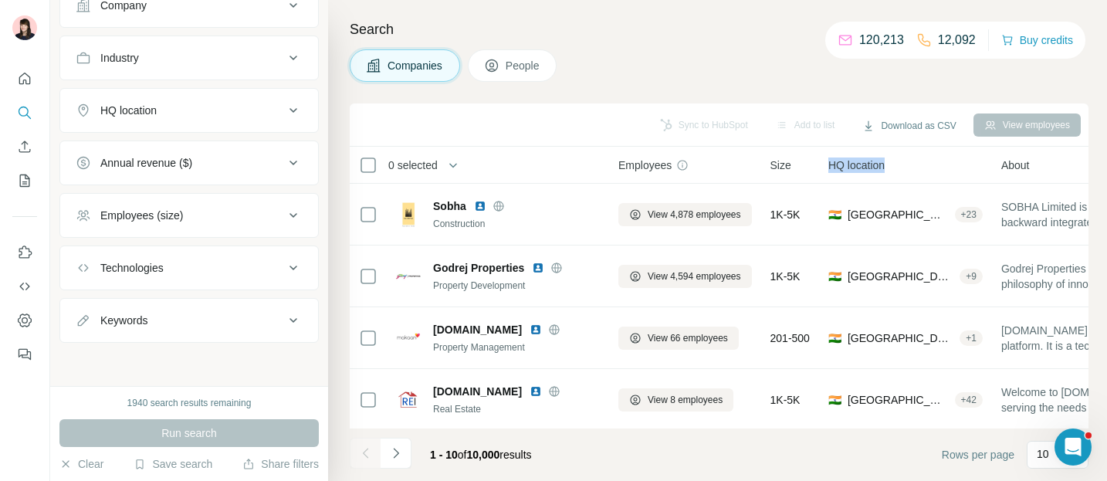
click at [113, 217] on div "Employees (size)" at bounding box center [141, 215] width 83 height 15
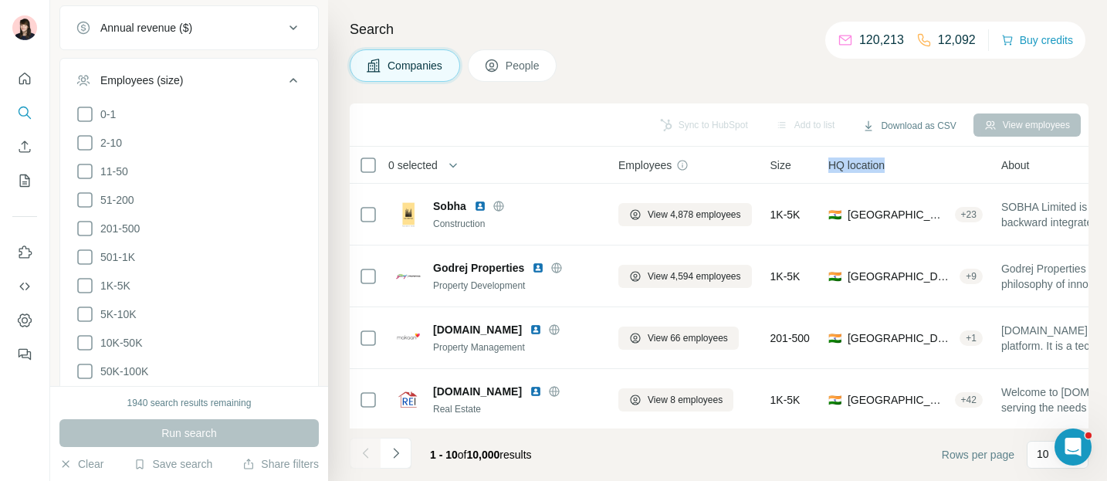
scroll to position [462, 0]
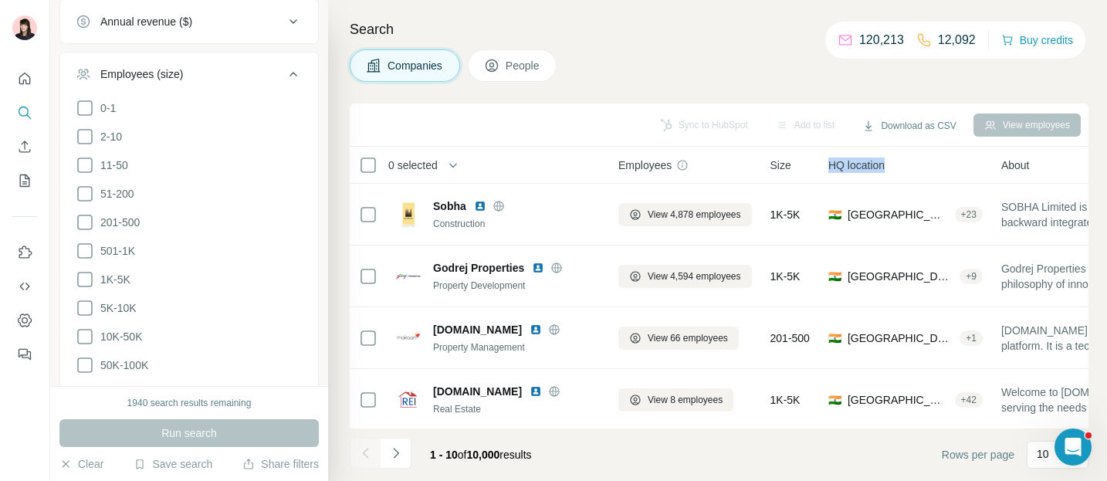
click at [284, 73] on icon at bounding box center [293, 74] width 19 height 19
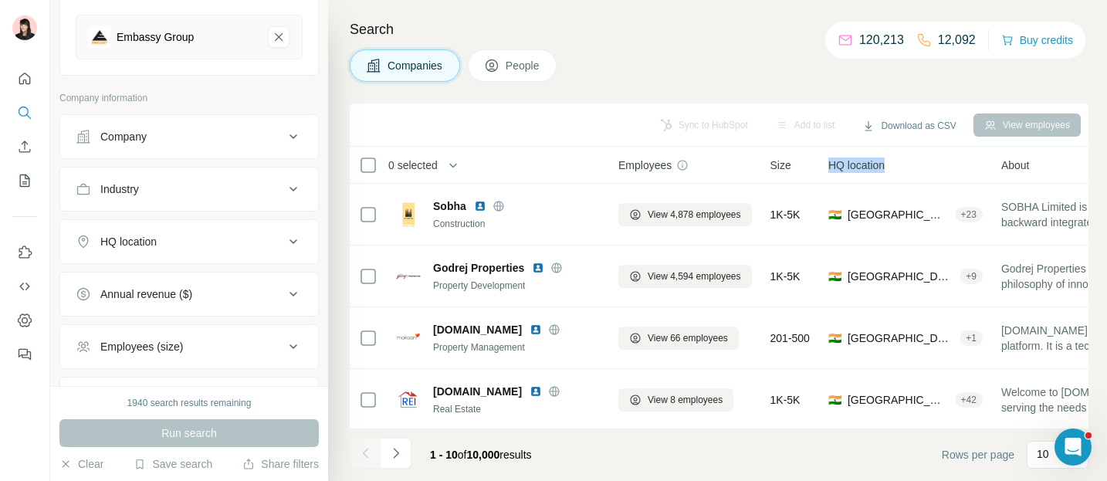
scroll to position [189, 0]
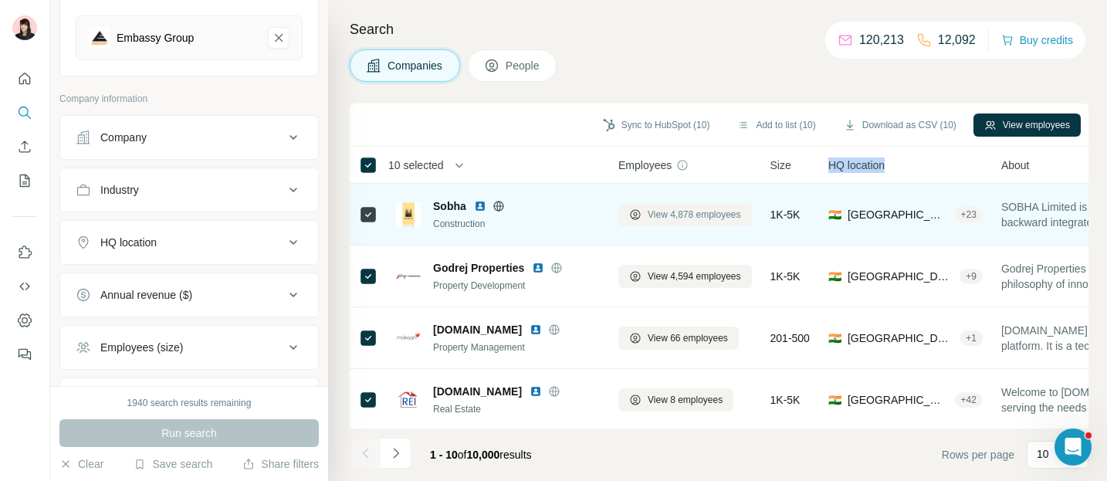
click at [665, 218] on span "View 4,878 employees" at bounding box center [694, 215] width 93 height 14
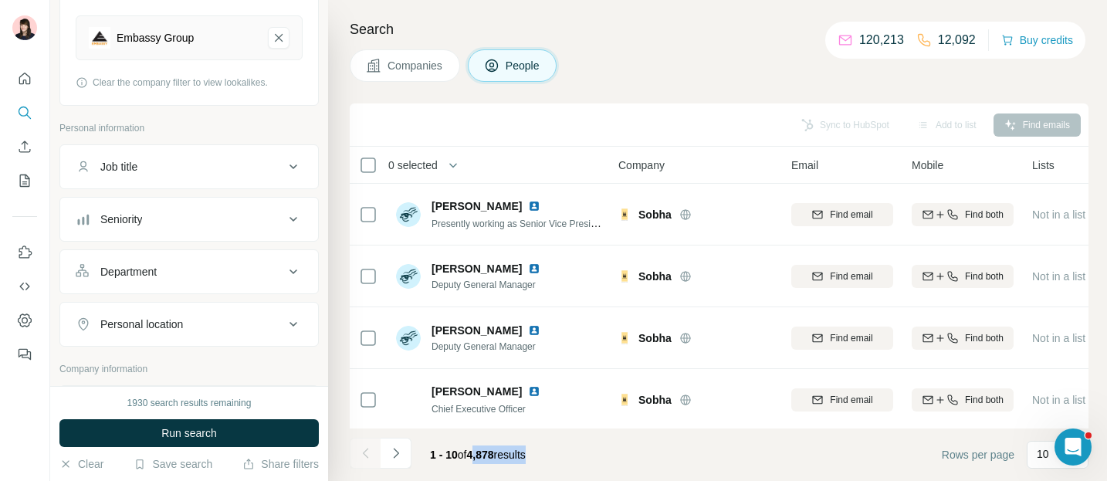
drag, startPoint x: 475, startPoint y: 454, endPoint x: 539, endPoint y: 454, distance: 63.3
click at [526, 454] on span "1 - 10 of 4,878 results" at bounding box center [478, 454] width 96 height 12
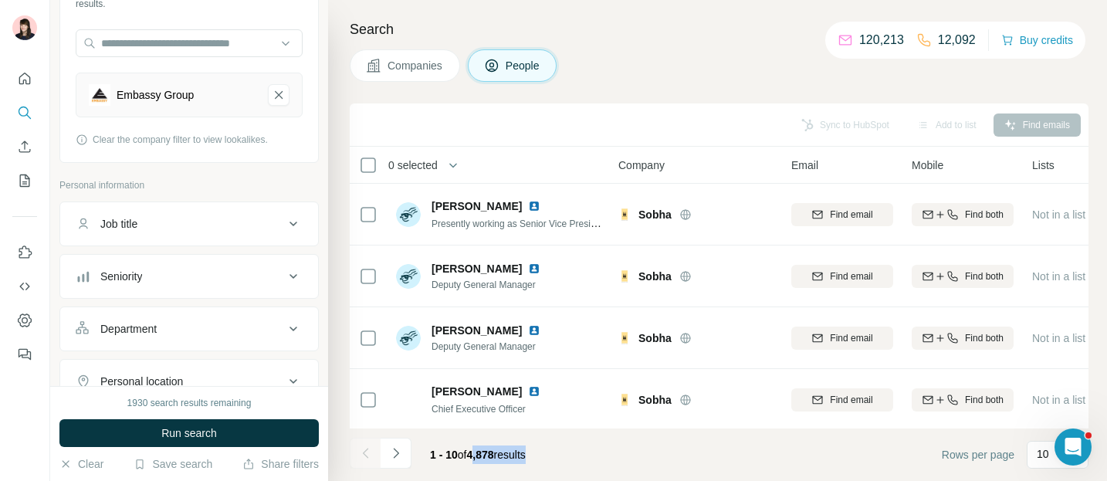
scroll to position [174, 0]
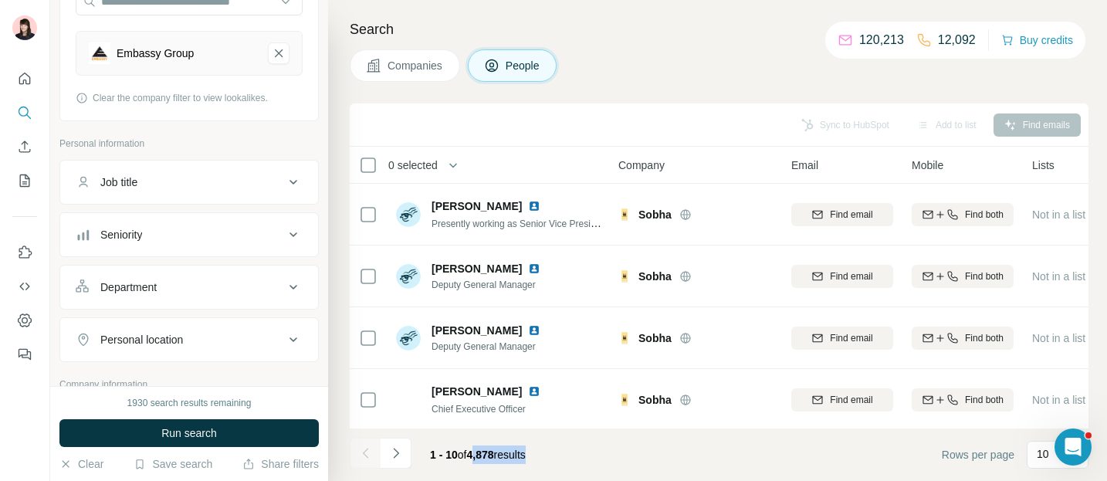
click at [201, 230] on div "Seniority" at bounding box center [180, 234] width 208 height 15
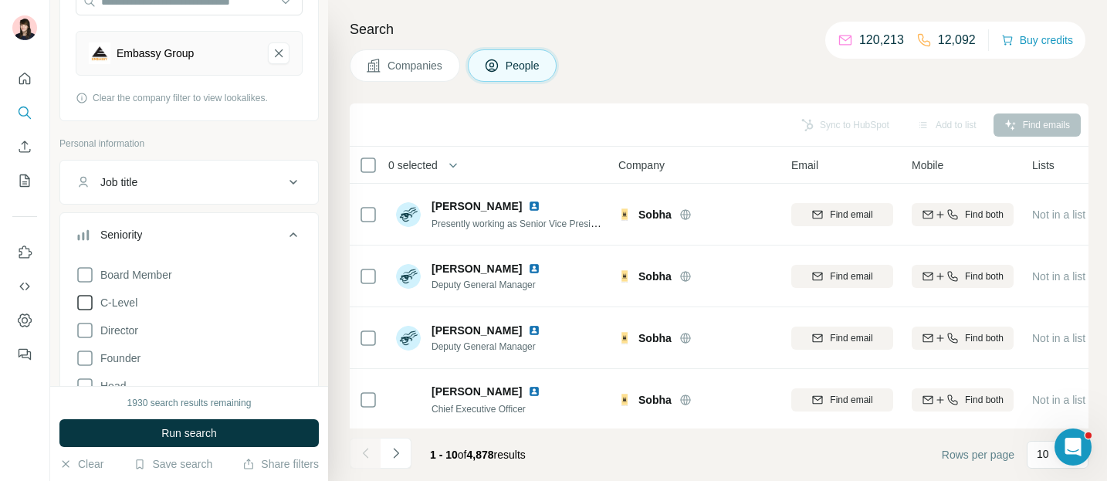
click at [133, 296] on span "C-Level" at bounding box center [115, 302] width 43 height 15
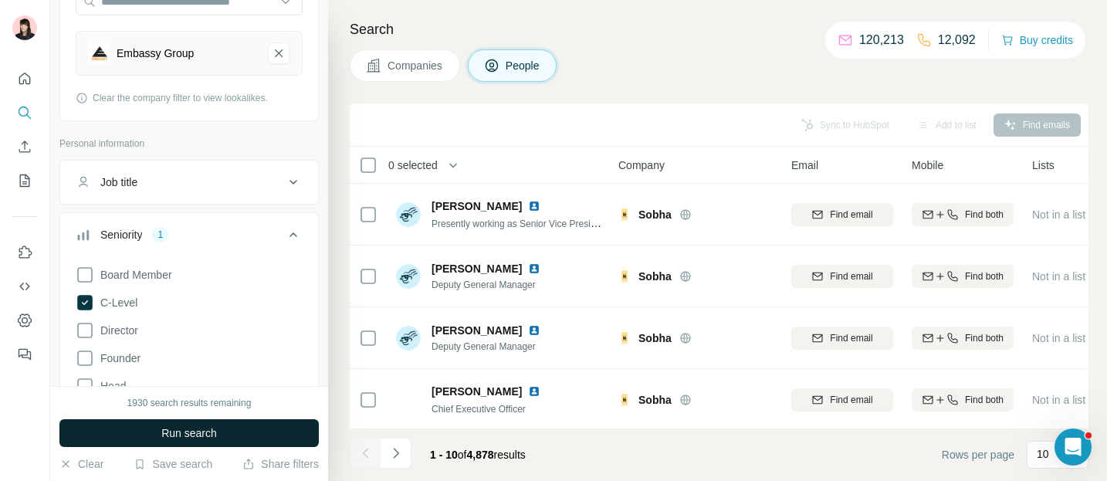
click at [175, 427] on span "Run search" at bounding box center [189, 432] width 56 height 15
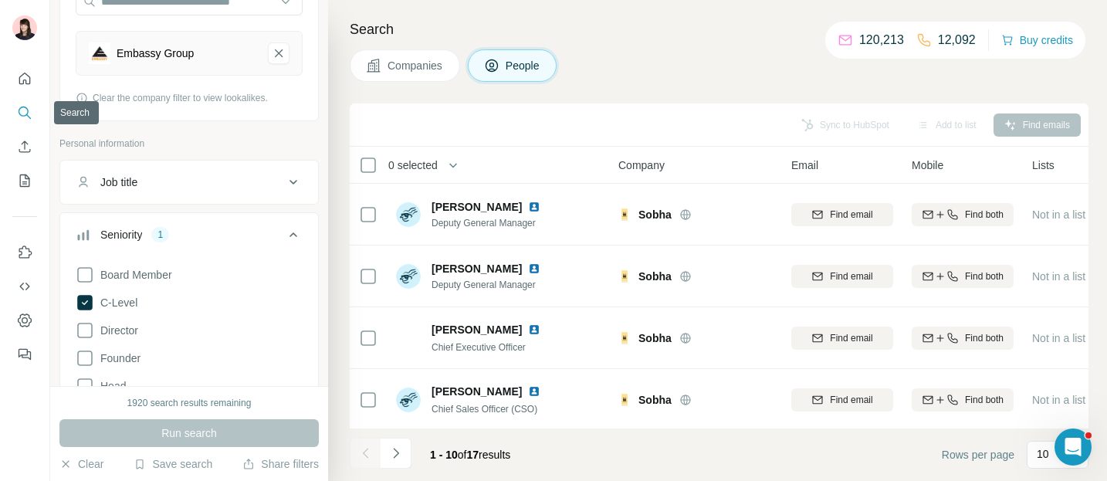
click at [27, 106] on icon "Search" at bounding box center [24, 112] width 15 height 15
click at [37, 76] on div at bounding box center [24, 212] width 49 height 313
click at [36, 76] on div at bounding box center [24, 212] width 49 height 313
click at [36, 76] on button "Quick start" at bounding box center [24, 79] width 25 height 28
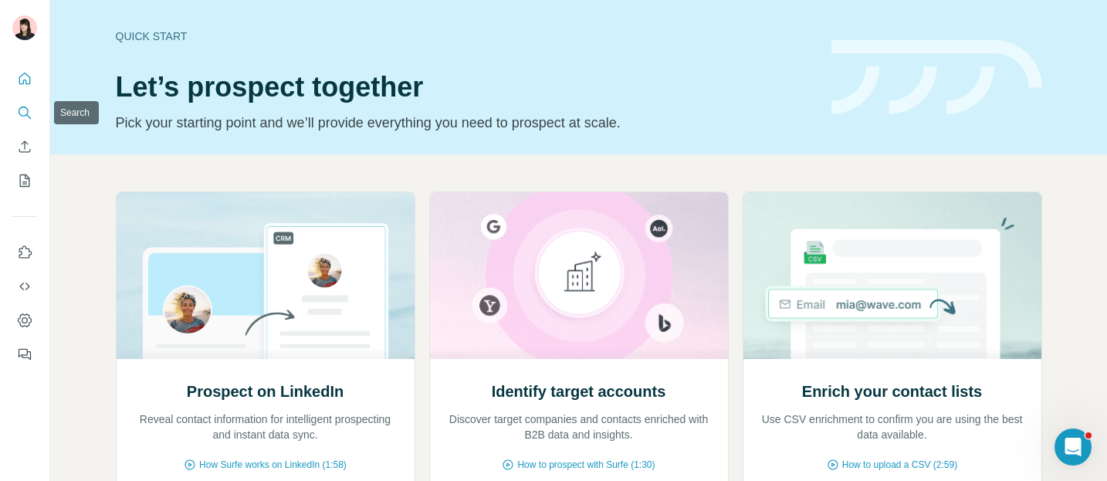
click at [32, 118] on icon "Search" at bounding box center [24, 112] width 15 height 15
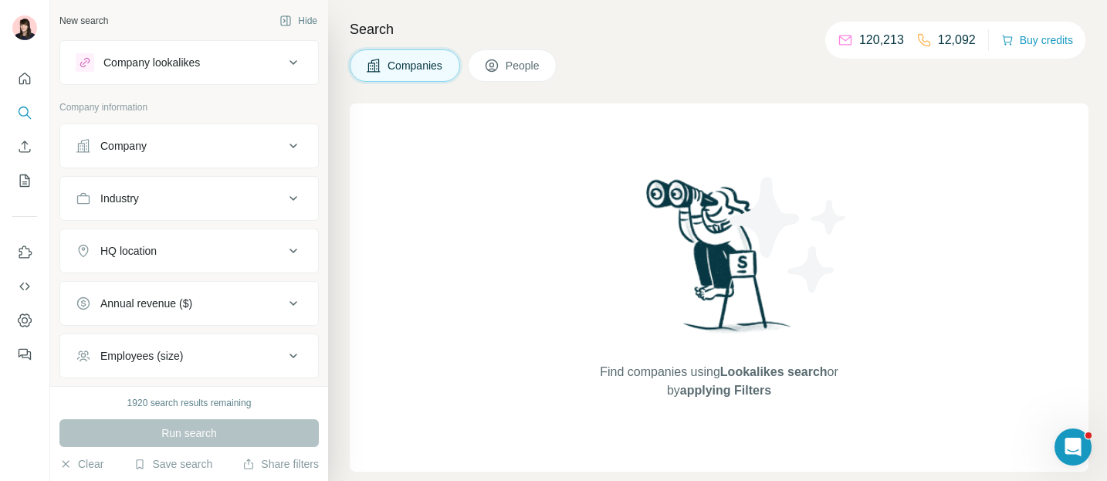
click at [221, 146] on div "Company" at bounding box center [180, 145] width 208 height 15
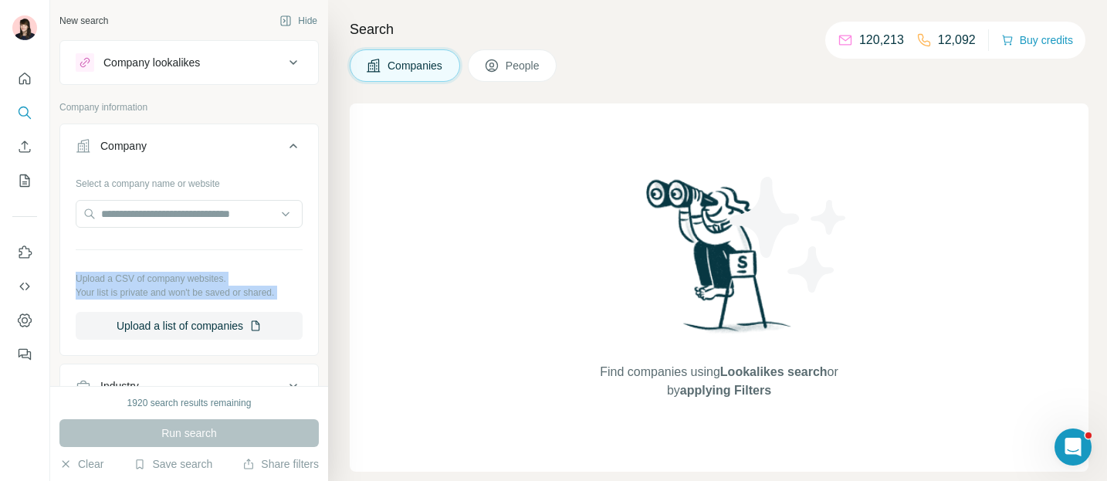
drag, startPoint x: 74, startPoint y: 277, endPoint x: 300, endPoint y: 300, distance: 227.3
click at [301, 300] on div "Select a company name or website Upload a CSV of company websites. Your list is…" at bounding box center [189, 261] width 258 height 181
click at [164, 326] on button "Upload a list of companies" at bounding box center [189, 326] width 227 height 28
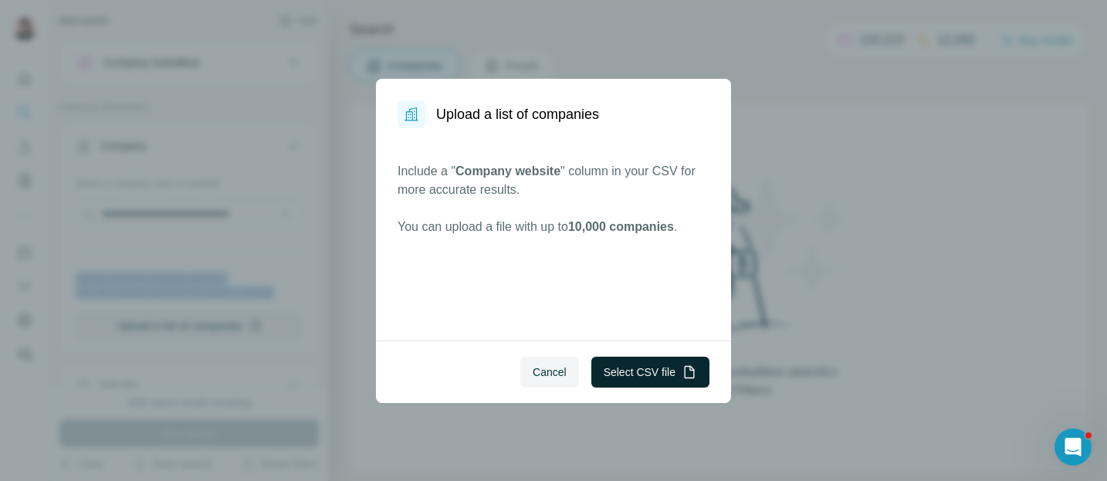
click at [661, 364] on button "Select CSV file" at bounding box center [650, 372] width 118 height 31
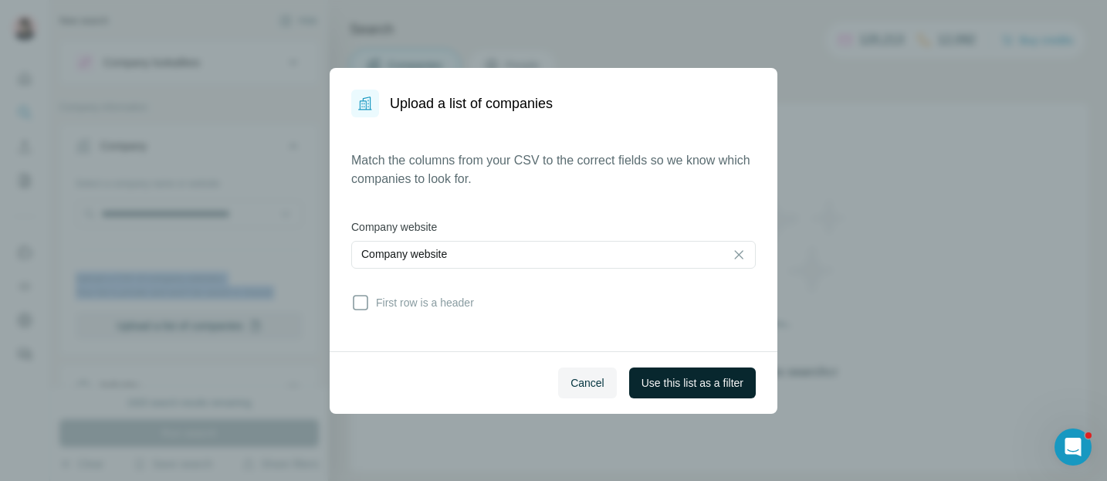
click at [706, 390] on button "Use this list as a filter" at bounding box center [692, 382] width 127 height 31
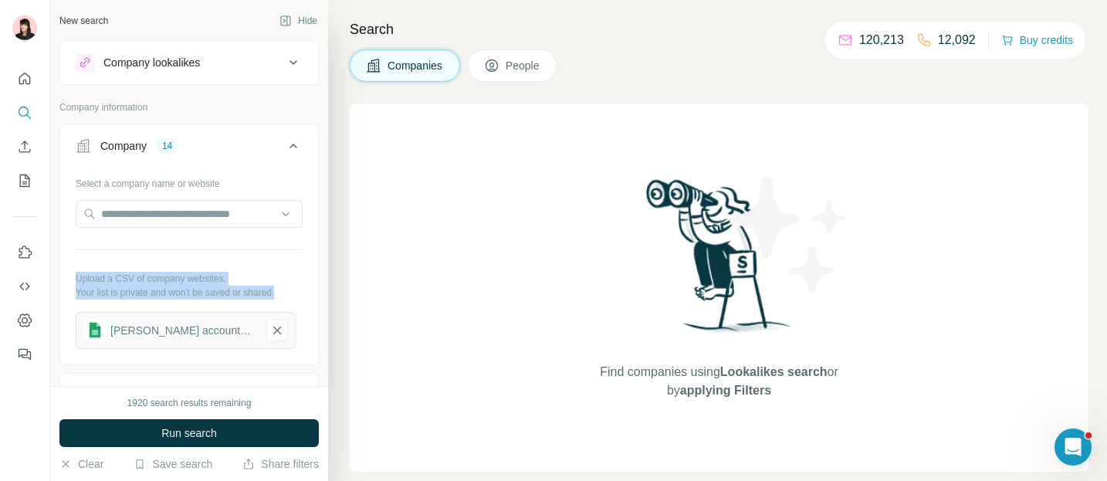
click at [161, 435] on span "Run search" at bounding box center [189, 432] width 56 height 15
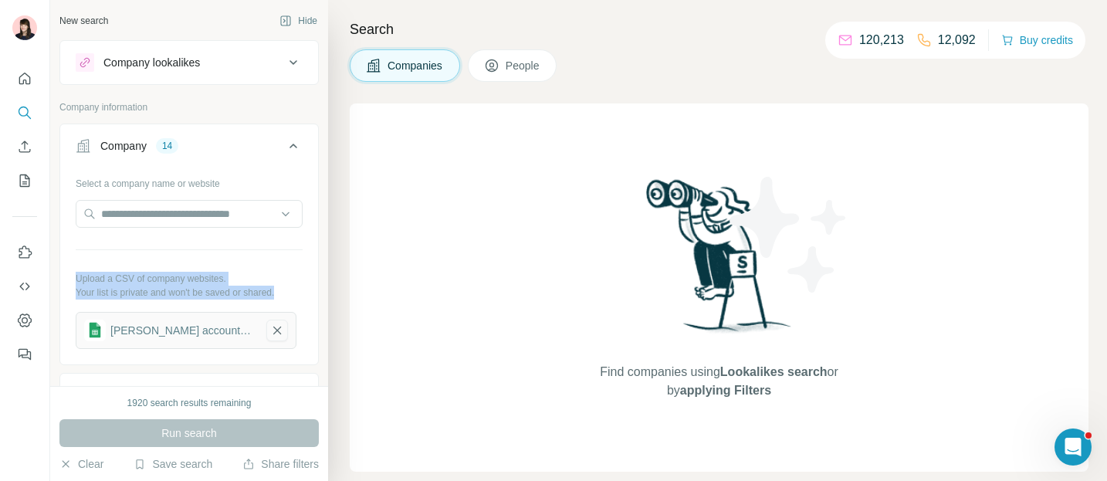
click at [278, 333] on icon "button" at bounding box center [277, 330] width 14 height 15
click at [222, 329] on button "Upload a list of companies" at bounding box center [189, 326] width 227 height 28
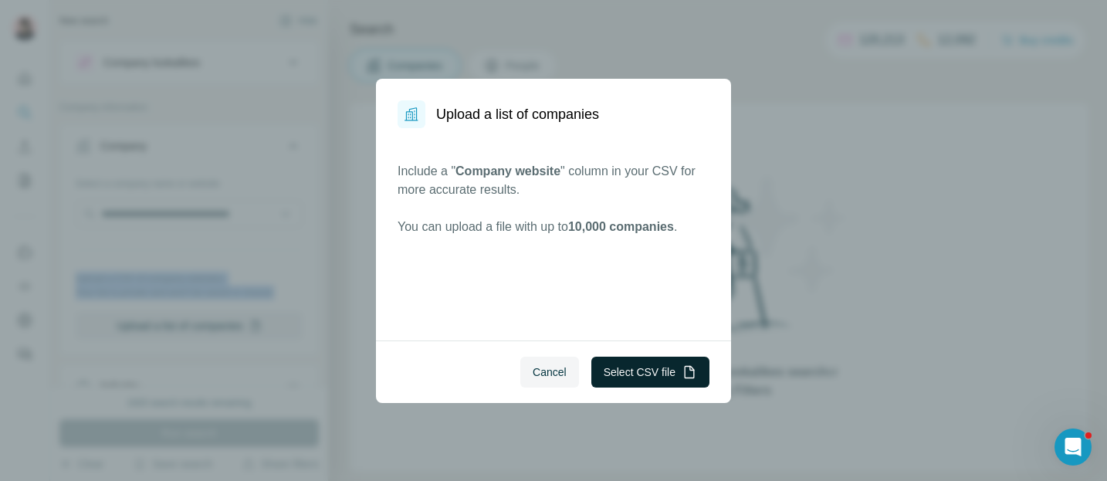
click at [612, 374] on button "Select CSV file" at bounding box center [650, 372] width 118 height 31
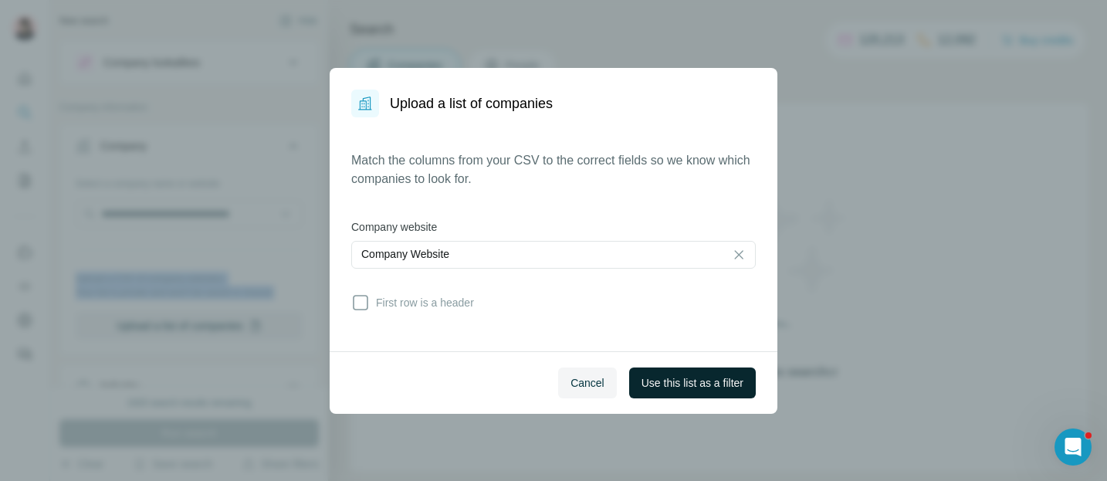
click at [691, 384] on span "Use this list as a filter" at bounding box center [692, 382] width 102 height 15
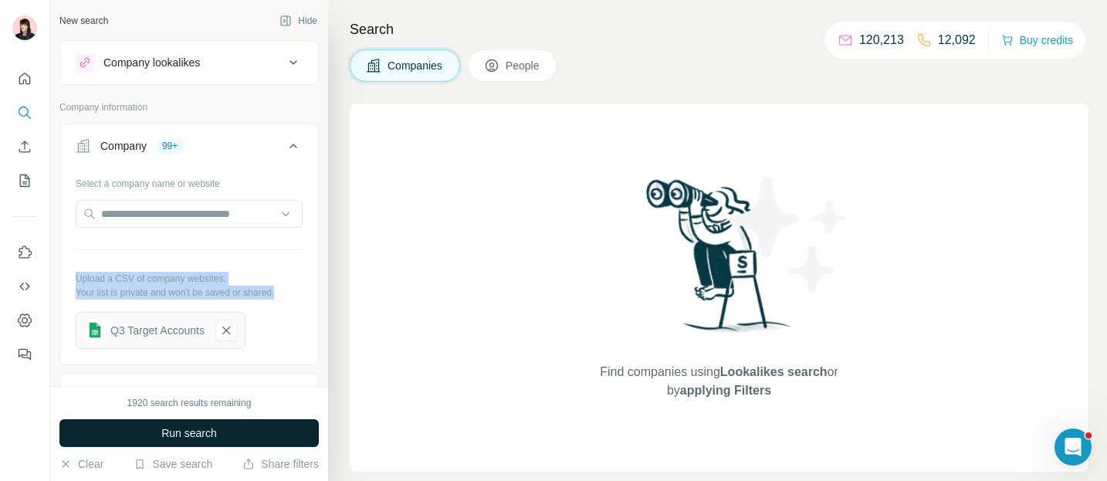
click at [195, 424] on button "Run search" at bounding box center [188, 433] width 259 height 28
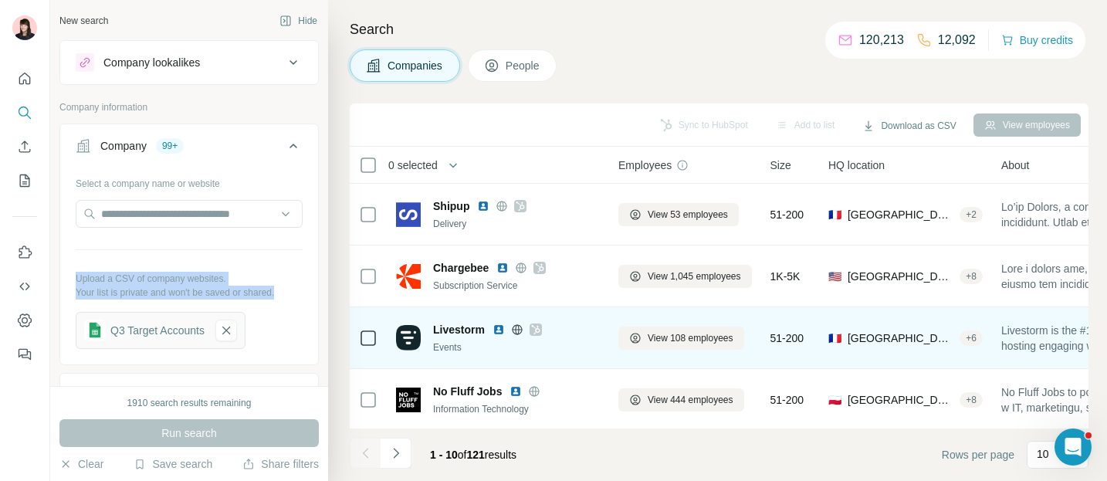
scroll to position [56, 0]
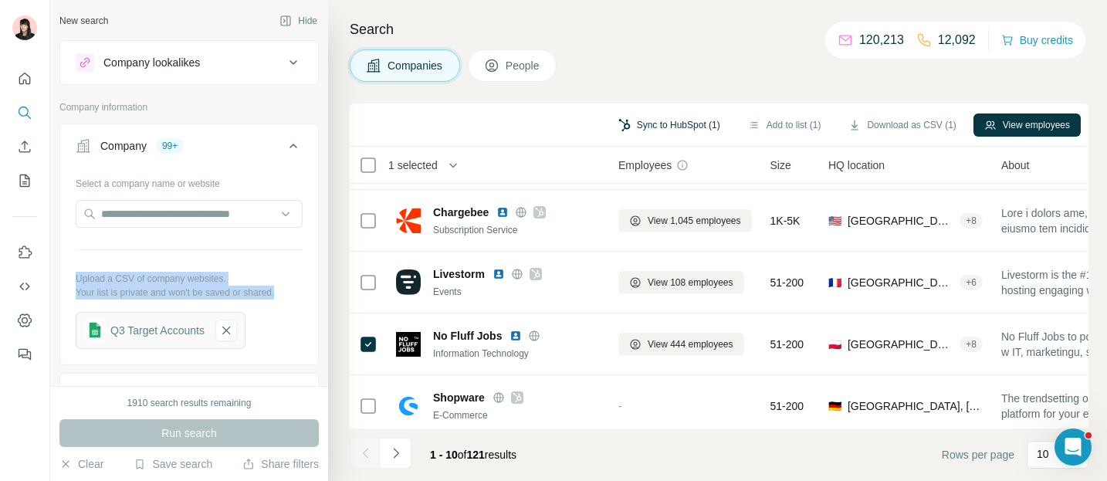
click at [637, 123] on button "Sync to HubSpot (1)" at bounding box center [668, 124] width 123 height 23
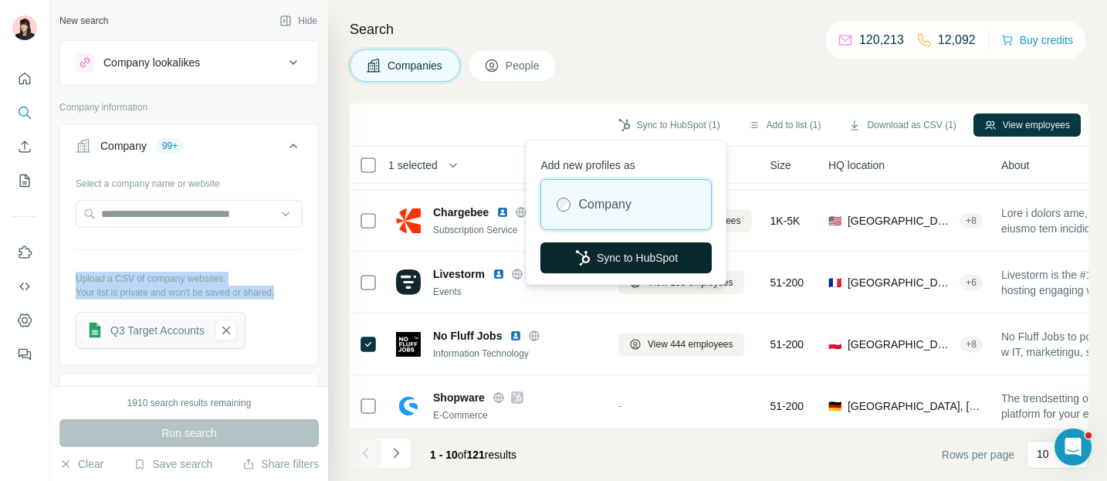
click at [653, 269] on button "Sync to HubSpot" at bounding box center [625, 257] width 171 height 31
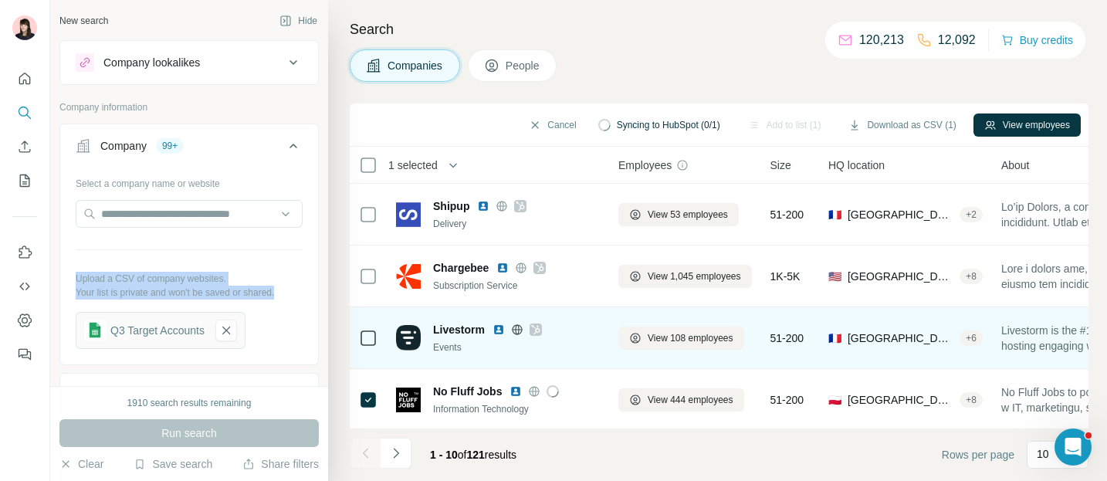
scroll to position [2, 0]
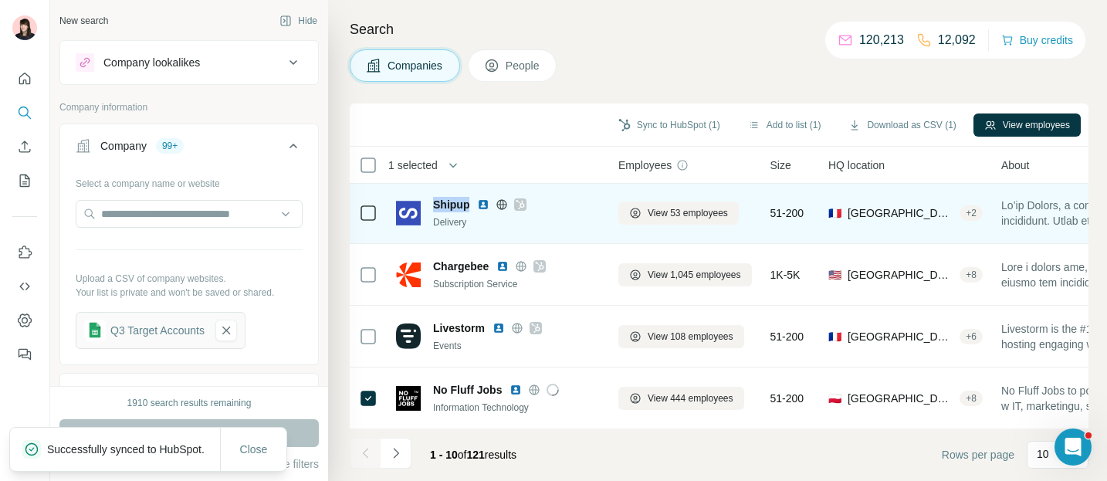
drag, startPoint x: 431, startPoint y: 204, endPoint x: 467, endPoint y: 205, distance: 35.5
click at [470, 204] on div "Shipup Delivery" at bounding box center [498, 213] width 204 height 32
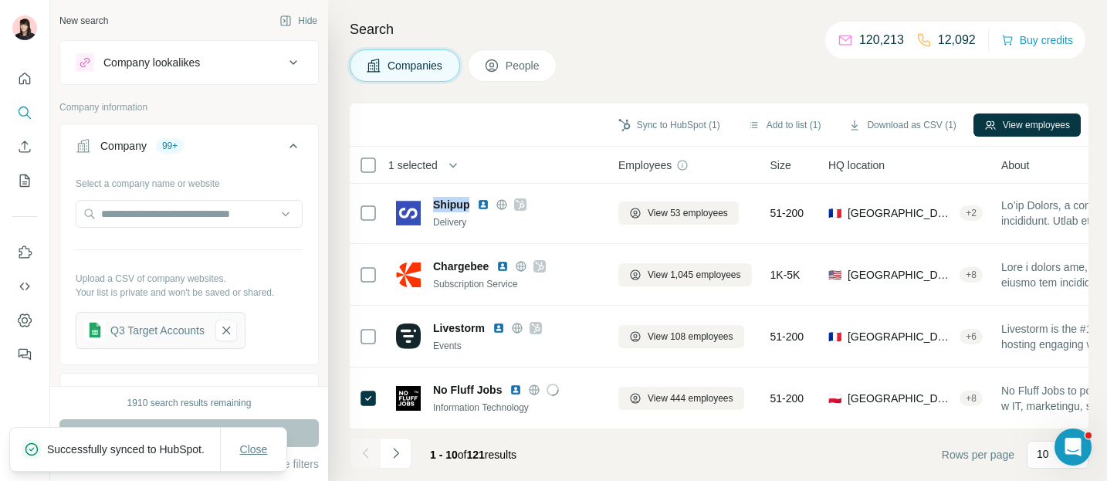
click at [250, 445] on span "Close" at bounding box center [254, 449] width 28 height 15
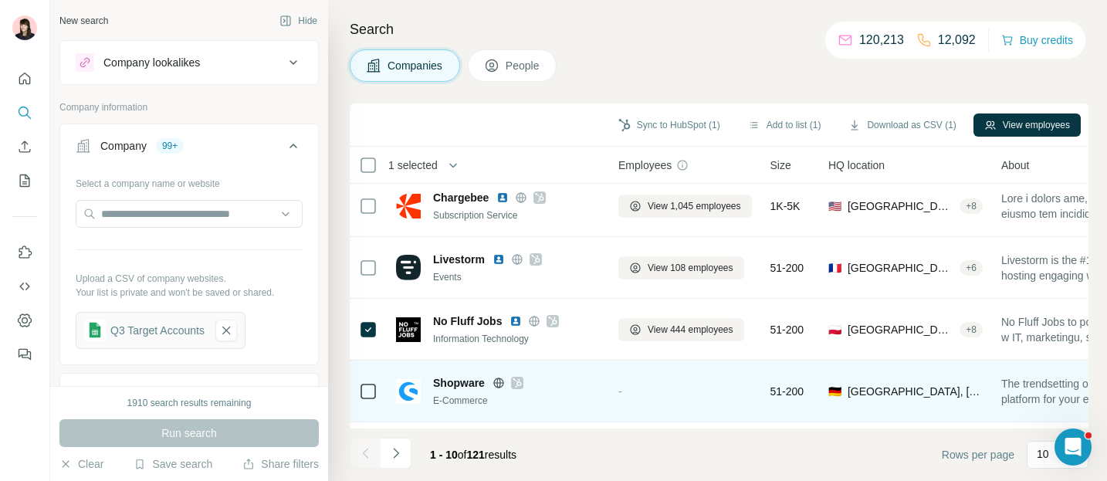
scroll to position [0, 0]
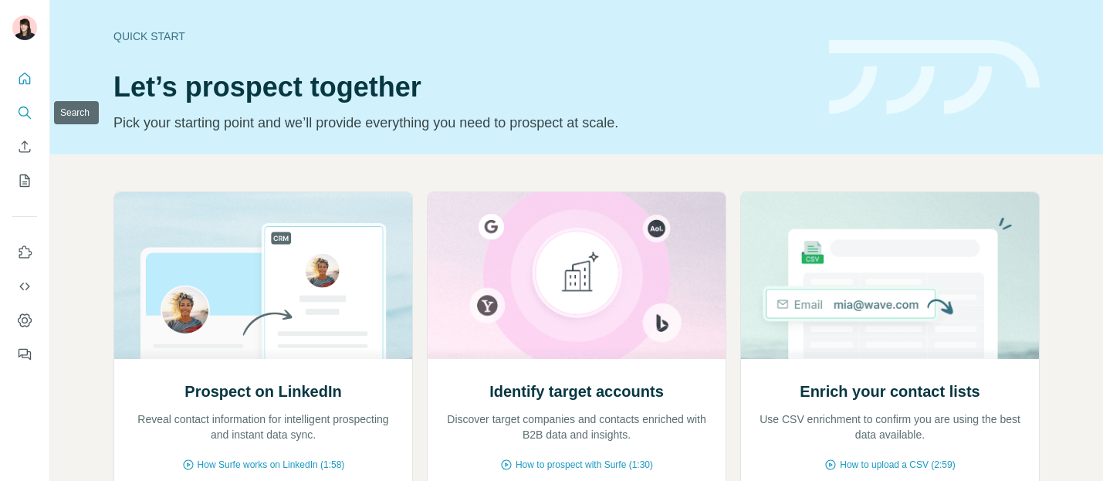
click at [19, 108] on icon "Search" at bounding box center [24, 112] width 15 height 15
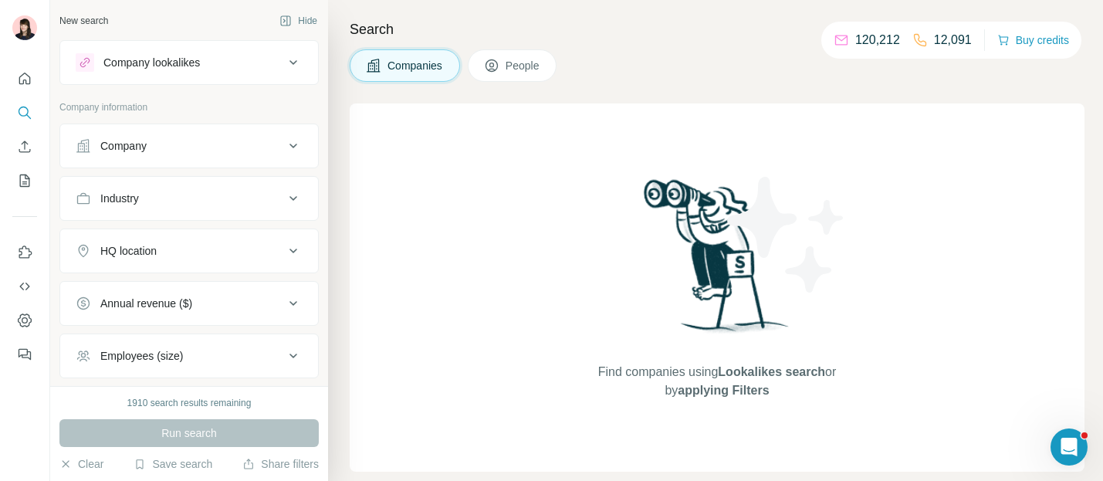
click at [206, 49] on button "Company lookalikes" at bounding box center [189, 62] width 258 height 37
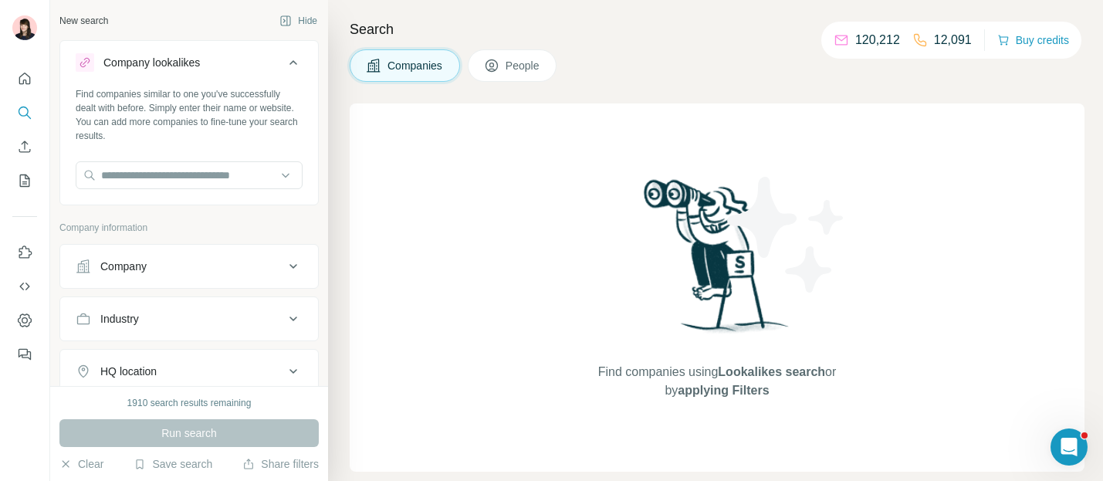
click at [197, 268] on div "Company" at bounding box center [180, 266] width 208 height 15
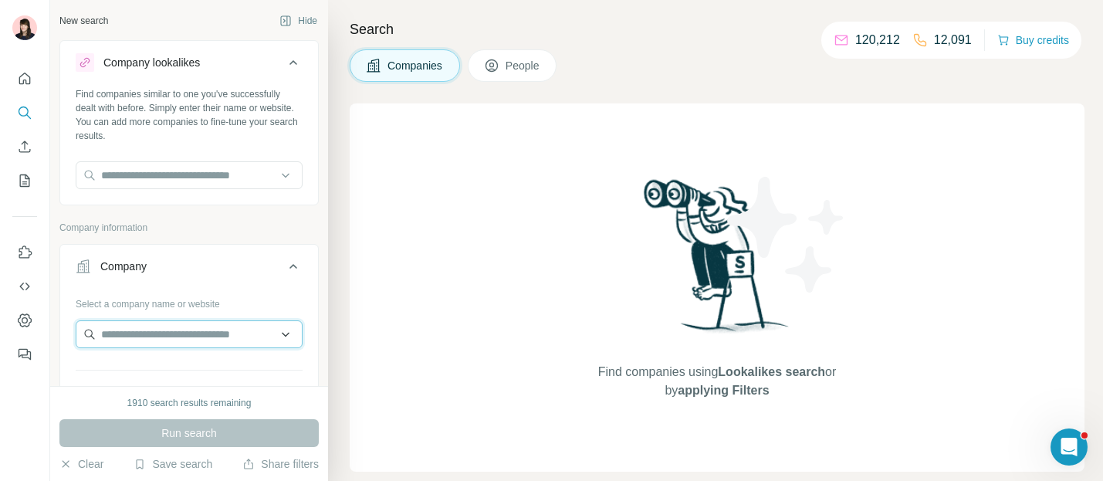
click at [194, 335] on input "text" at bounding box center [189, 334] width 227 height 28
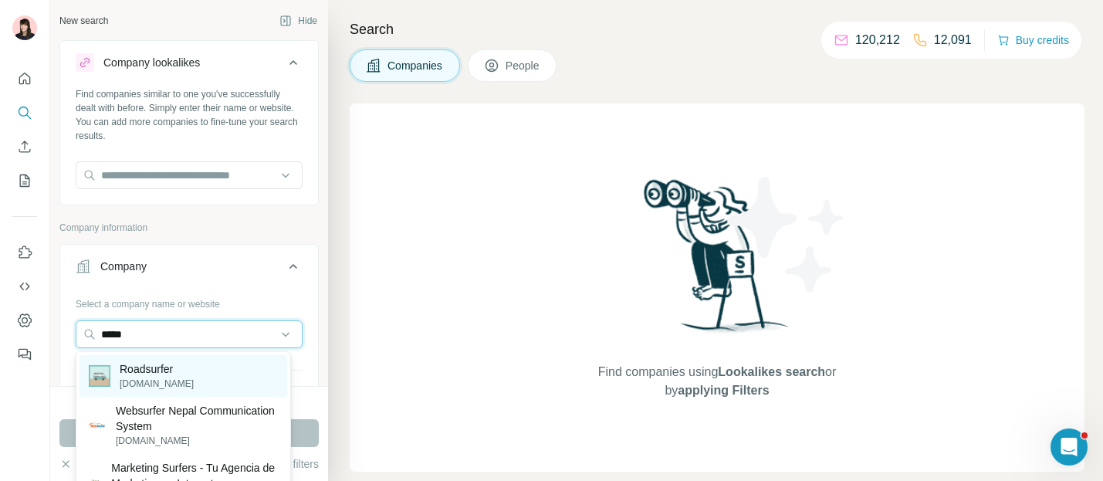
type input "*****"
click at [196, 368] on div "Roadsurfer roadsurfer.com" at bounding box center [184, 376] width 208 height 42
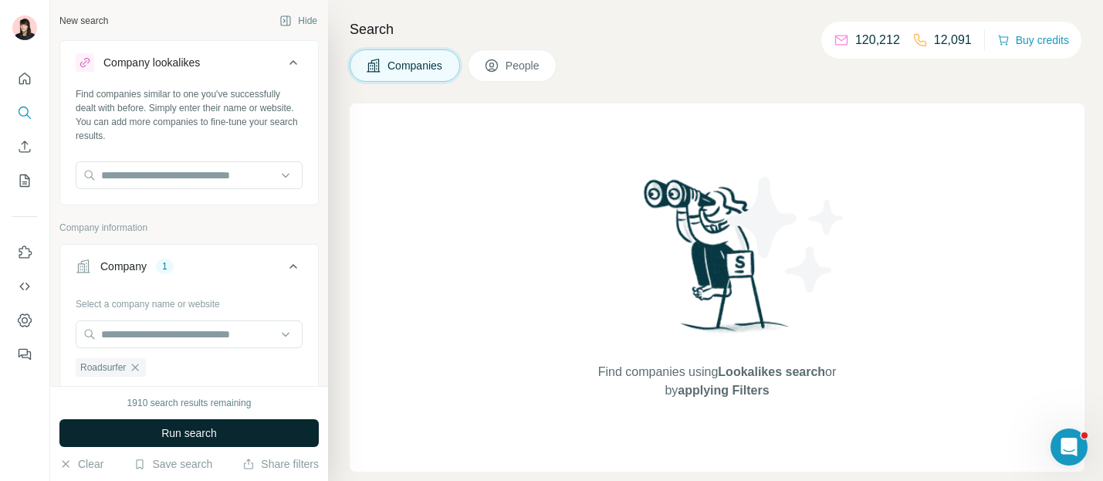
click at [212, 430] on span "Run search" at bounding box center [189, 432] width 56 height 15
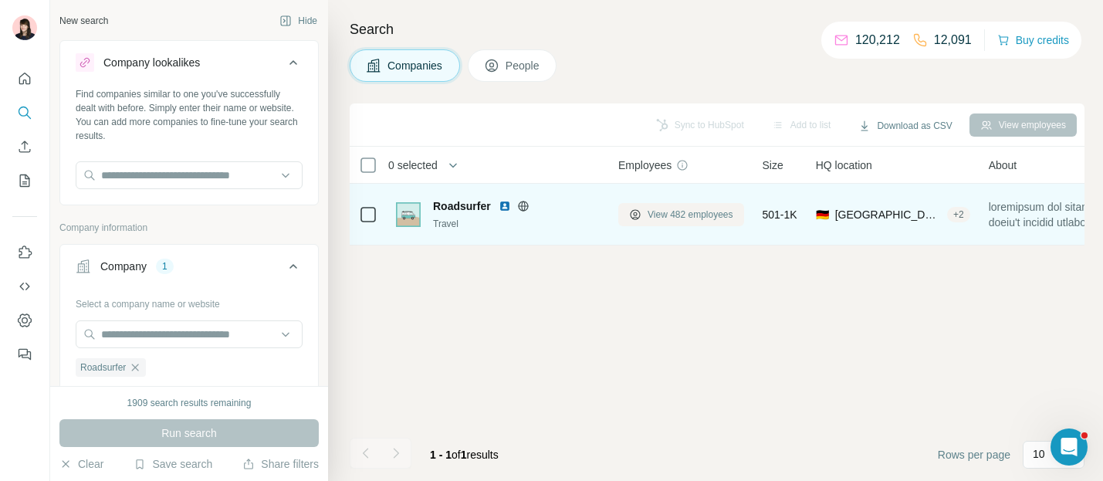
click at [686, 204] on button "View 482 employees" at bounding box center [681, 214] width 126 height 23
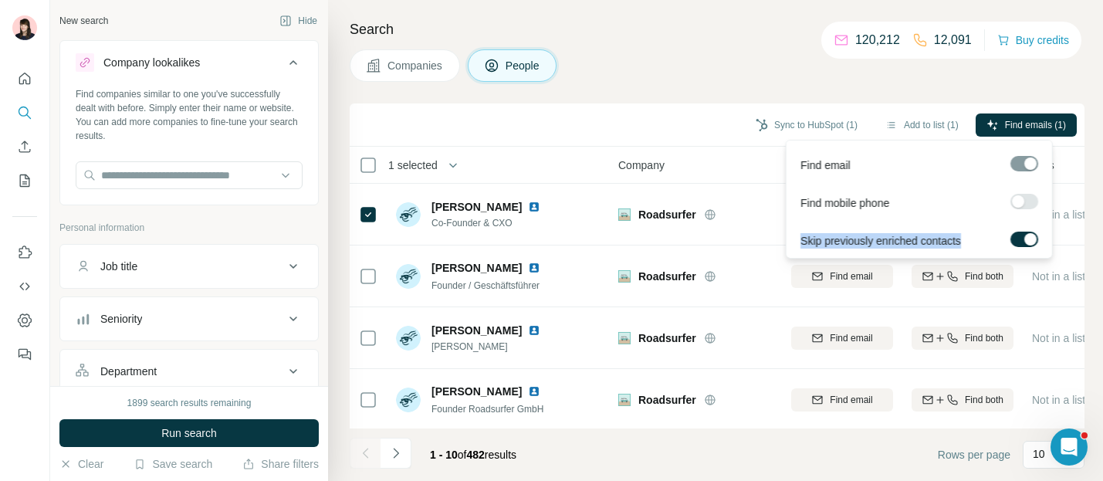
drag, startPoint x: 977, startPoint y: 238, endPoint x: 800, endPoint y: 236, distance: 176.8
click at [798, 236] on div "Skip previously enriched contacts" at bounding box center [919, 238] width 259 height 38
